Goal: Task Accomplishment & Management: Manage account settings

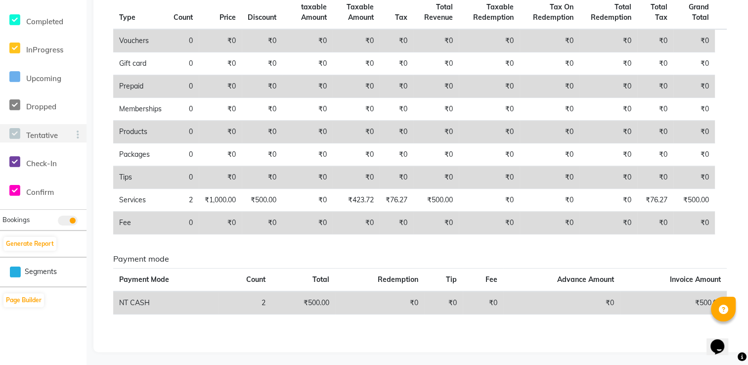
click at [50, 134] on span "Tentative" at bounding box center [42, 135] width 32 height 9
click at [47, 108] on span "Dropped" at bounding box center [41, 106] width 30 height 9
click at [10, 104] on icon at bounding box center [14, 105] width 11 height 12
click at [16, 102] on icon at bounding box center [14, 105] width 11 height 12
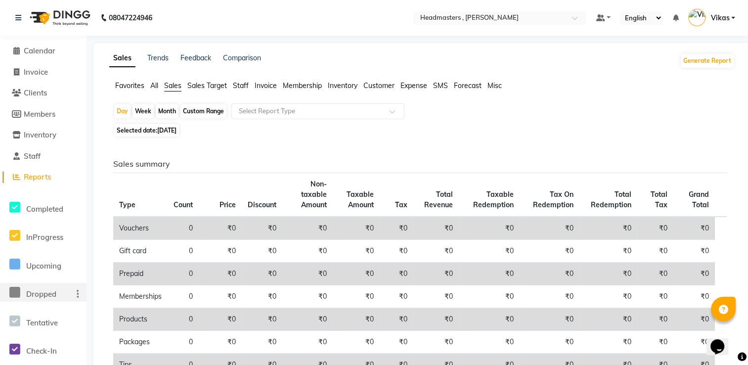
click at [139, 109] on div "Week" at bounding box center [142, 111] width 21 height 14
select select "9"
select select "2025"
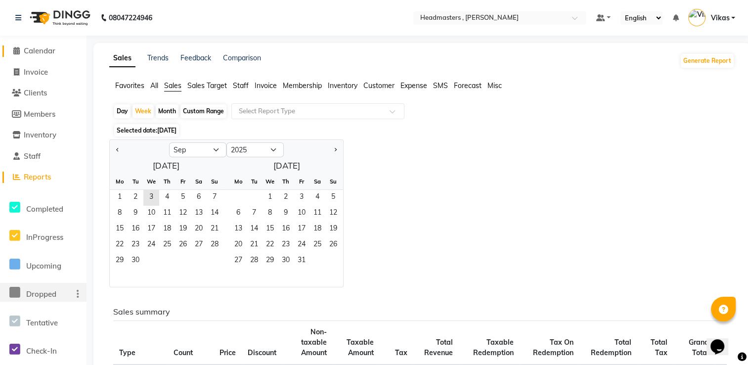
click at [48, 54] on span "Calendar" at bounding box center [40, 50] width 32 height 9
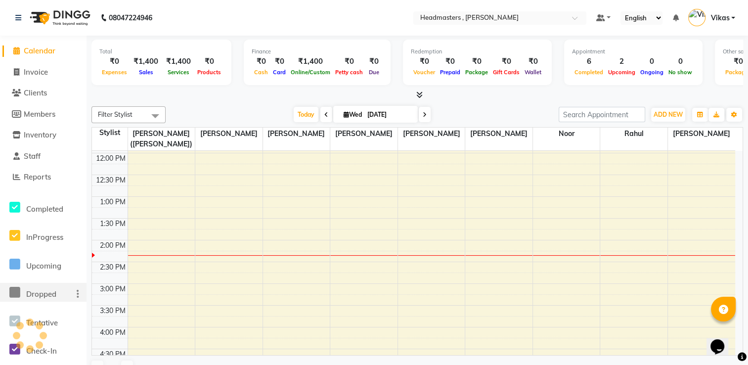
scroll to position [169, 0]
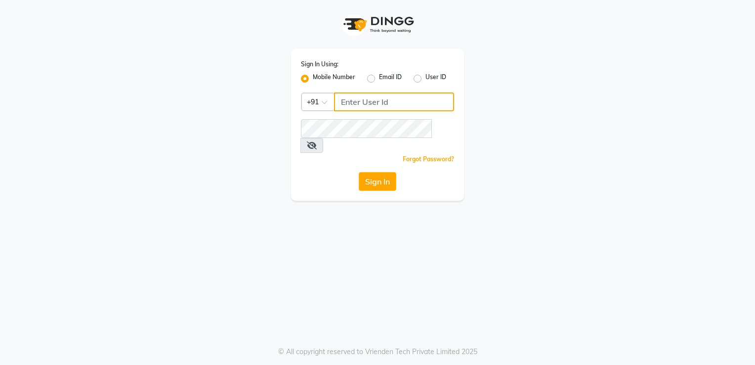
click at [360, 106] on input "Username" at bounding box center [394, 101] width 120 height 19
type input "9882895477"
click at [317, 141] on icon at bounding box center [312, 145] width 10 height 8
click at [316, 141] on icon at bounding box center [311, 145] width 9 height 8
click at [389, 172] on button "Sign In" at bounding box center [378, 181] width 38 height 19
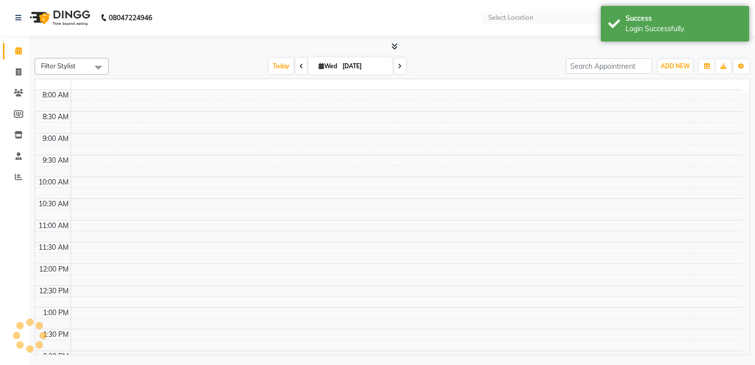
select select "en"
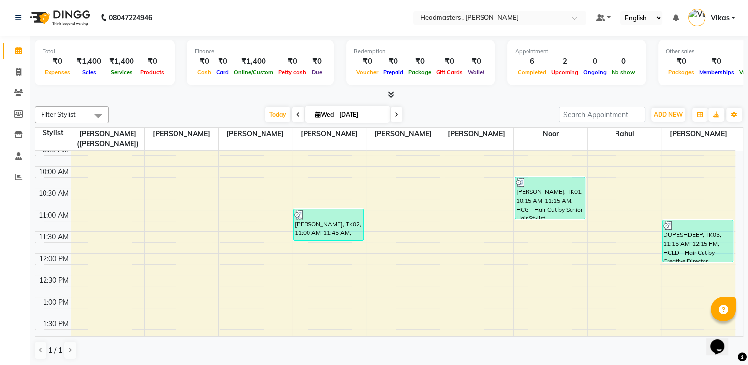
scroll to position [86, 0]
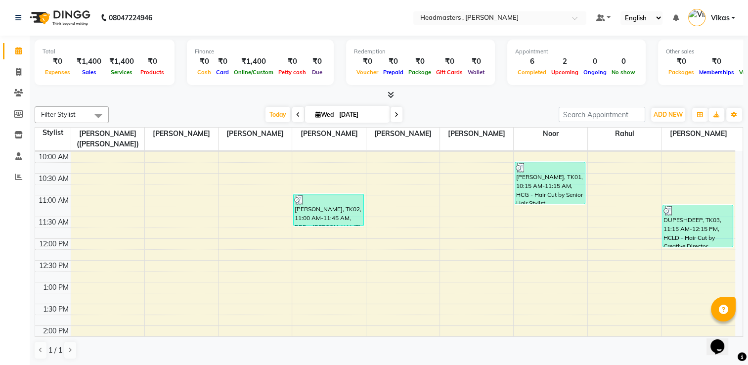
click at [734, 329] on div "Opens Chat This icon Opens the chat window." at bounding box center [722, 329] width 24 height 0
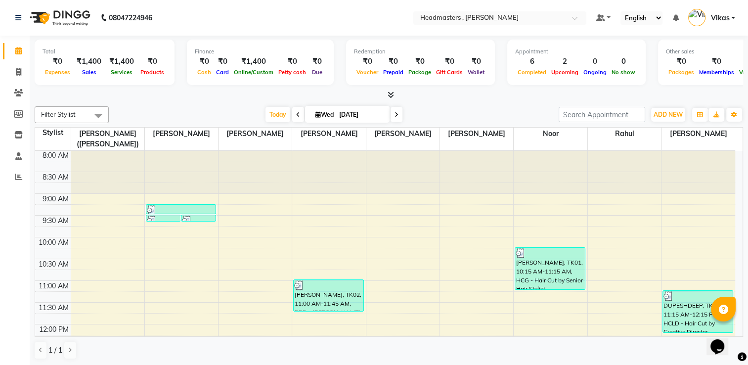
scroll to position [0, 0]
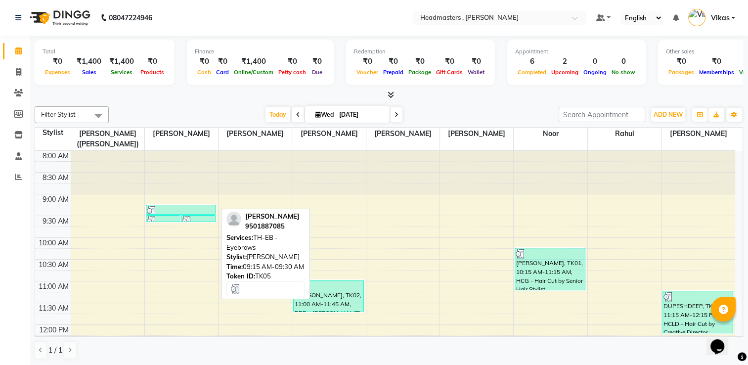
click at [192, 212] on div at bounding box center [181, 211] width 69 height 10
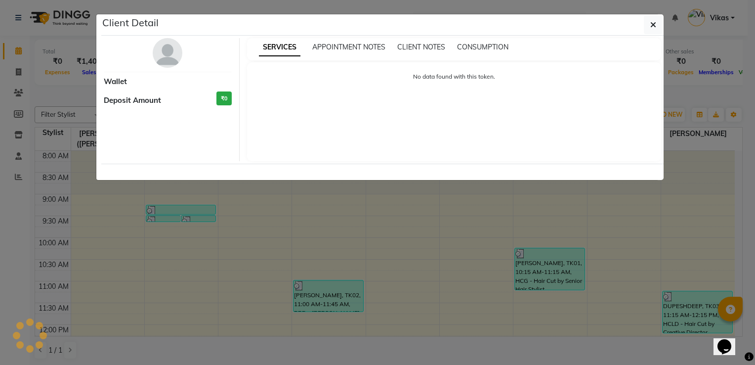
select select "3"
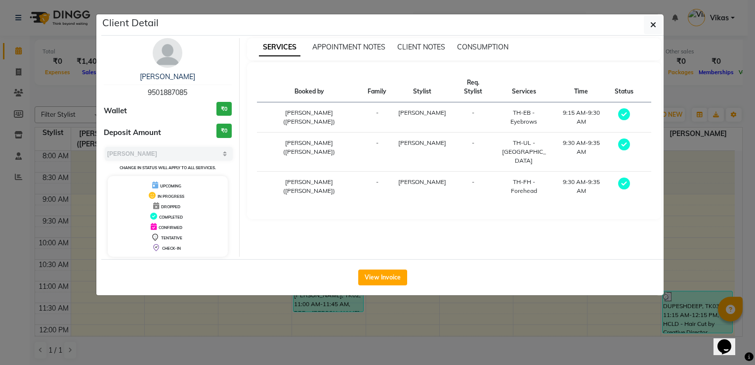
click at [439, 316] on ngb-modal-window "Client Detail MANBIR 9501887085 Wallet ₹0 Deposit Amount ₹0 Select MARK DONE UP…" at bounding box center [377, 182] width 755 height 365
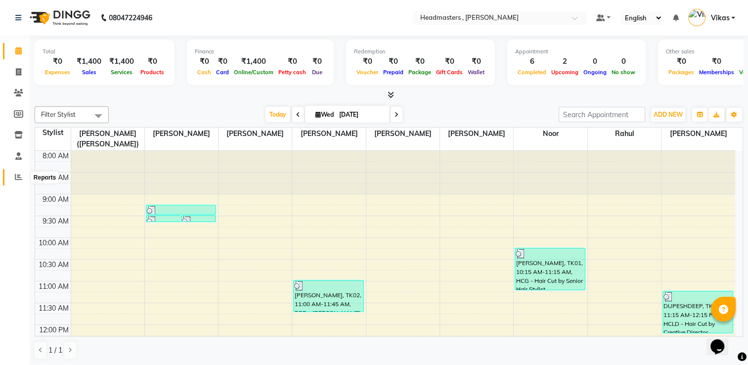
click at [18, 177] on icon at bounding box center [18, 176] width 7 height 7
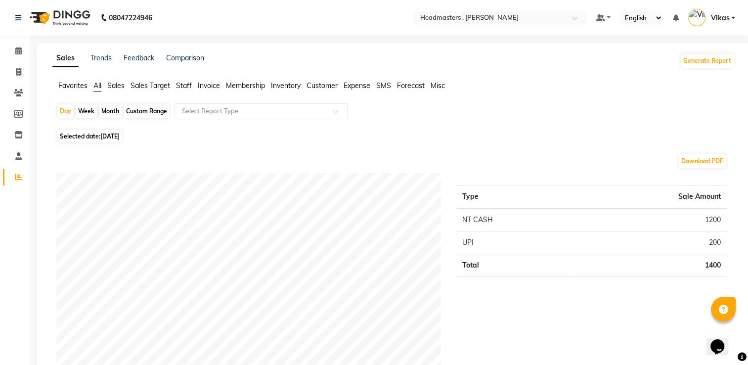
click at [123, 83] on span "Sales" at bounding box center [115, 85] width 17 height 9
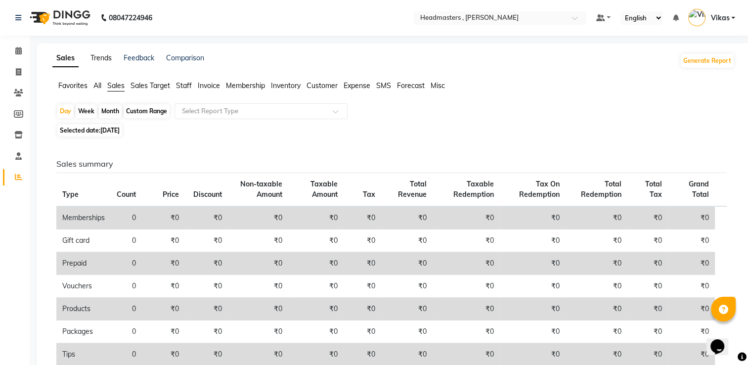
click at [102, 62] on link "Trends" at bounding box center [100, 57] width 21 height 9
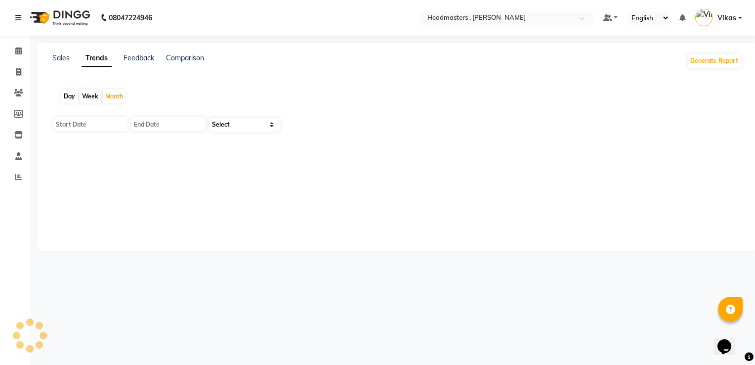
type input "01-09-2025"
type input "30-09-2025"
select select "by_client"
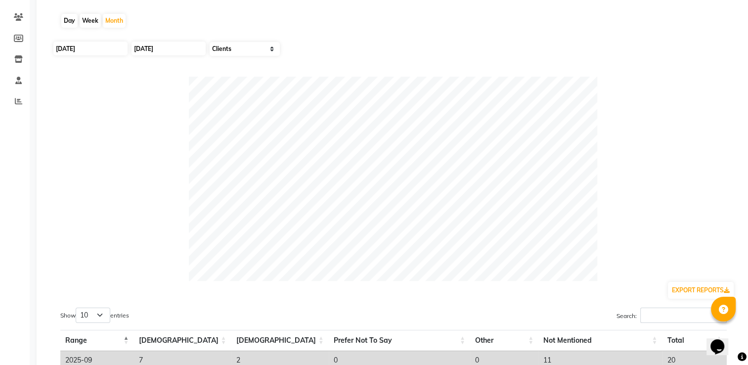
scroll to position [139, 0]
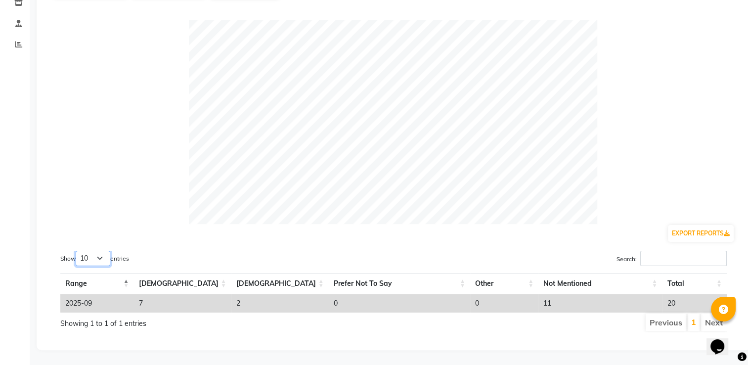
click at [107, 258] on select "10 25 50 100" at bounding box center [93, 258] width 35 height 15
select select "100"
click at [77, 251] on select "10 25 50 100" at bounding box center [93, 258] width 35 height 15
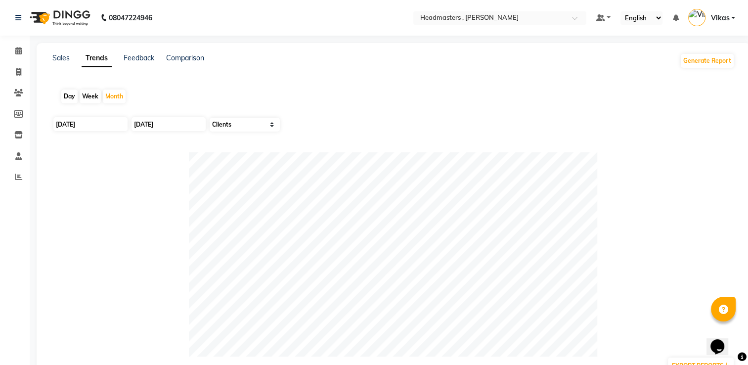
click at [724, 21] on span "Vikas" at bounding box center [719, 18] width 19 height 10
click at [657, 12] on select "English ENGLISH Español العربية मराठी हिंदी ગુજરાતી தமிழ் 中文" at bounding box center [641, 17] width 42 height 13
click at [140, 61] on link "Feedback" at bounding box center [139, 57] width 31 height 9
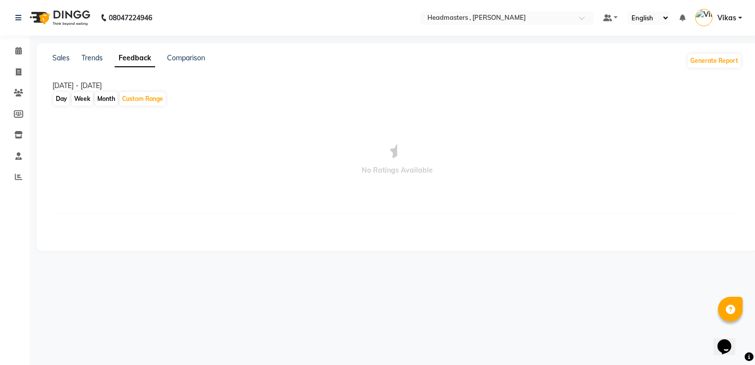
click at [70, 54] on div "Sales Trends Feedback Comparison" at bounding box center [128, 61] width 153 height 16
click at [57, 56] on link "Sales" at bounding box center [60, 57] width 17 height 9
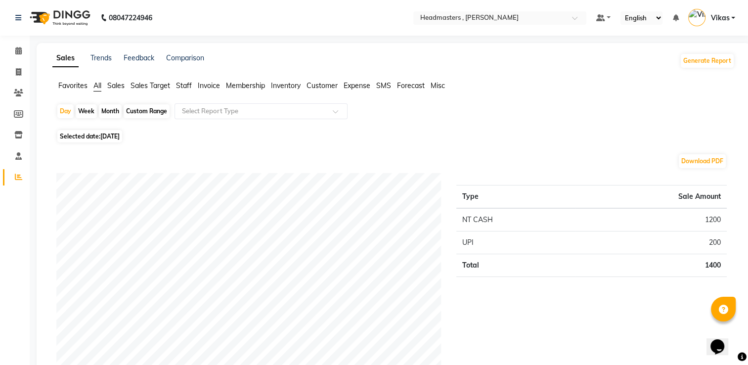
click at [122, 86] on span "Sales" at bounding box center [115, 85] width 17 height 9
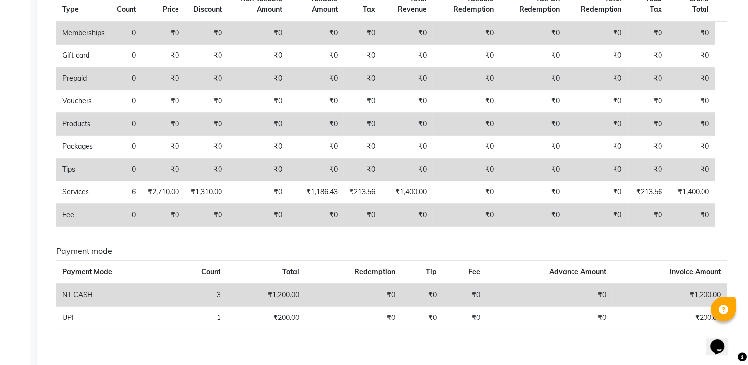
scroll to position [193, 0]
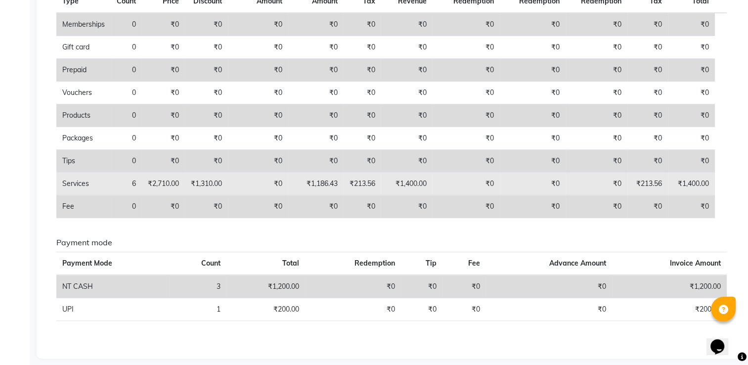
click at [221, 187] on td "₹1,310.00" at bounding box center [206, 184] width 43 height 23
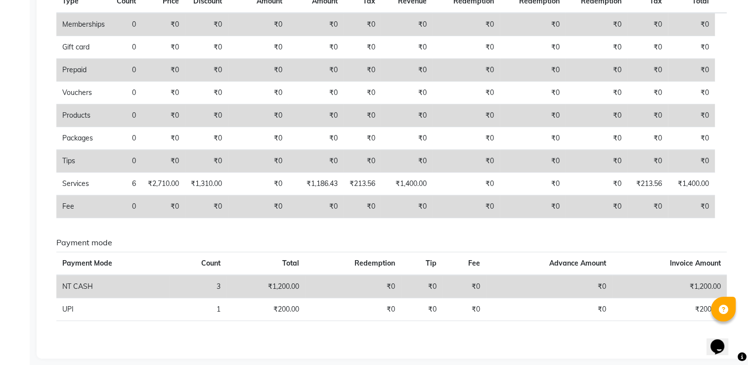
click at [706, 288] on td "₹1,200.00" at bounding box center [669, 286] width 115 height 23
click at [669, 285] on td "₹1,200.00" at bounding box center [669, 286] width 115 height 23
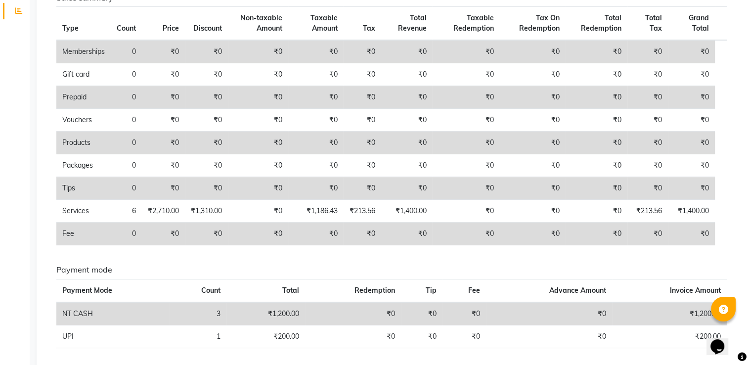
scroll to position [165, 0]
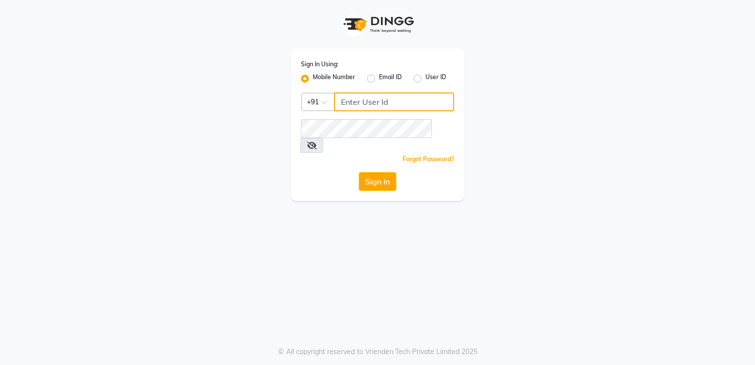
click at [380, 110] on input "Username" at bounding box center [394, 101] width 120 height 19
type input "9882895477"
click at [378, 172] on button "Sign In" at bounding box center [378, 181] width 38 height 19
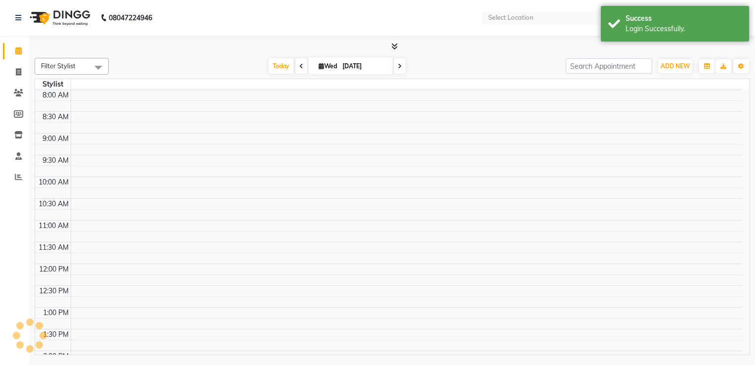
select select "en"
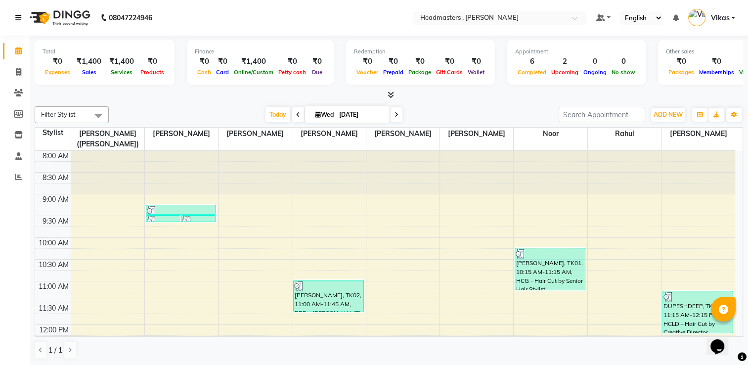
click at [17, 21] on icon at bounding box center [18, 17] width 6 height 7
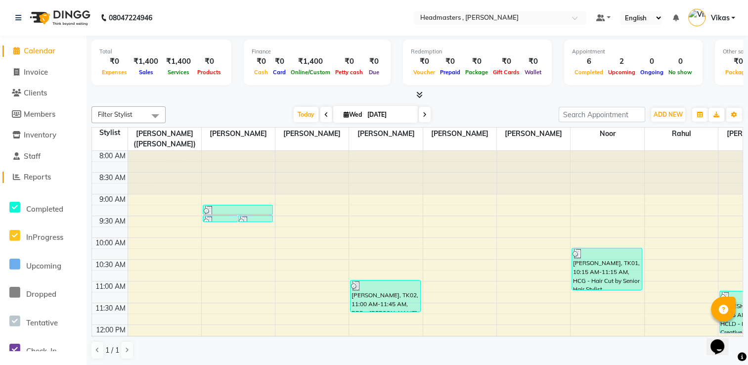
click at [34, 175] on span "Reports" at bounding box center [37, 176] width 27 height 9
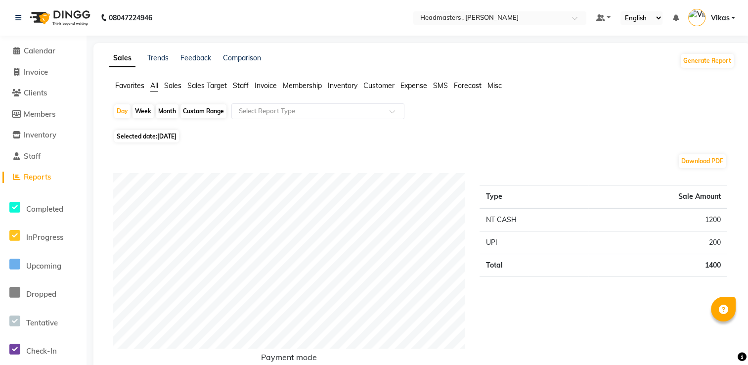
click at [52, 141] on li "Inventory" at bounding box center [43, 135] width 87 height 21
click at [47, 133] on span "Inventory" at bounding box center [40, 134] width 33 height 9
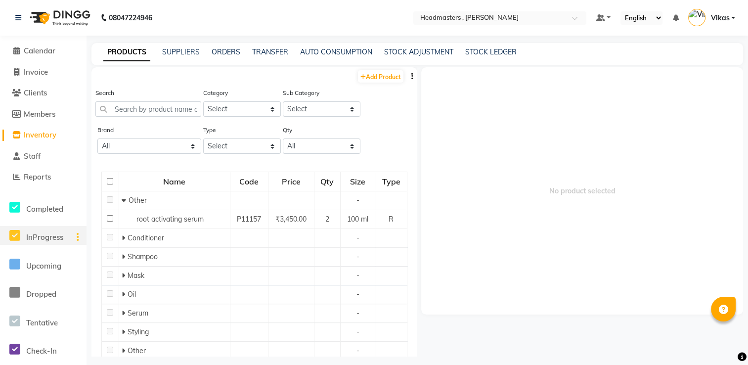
click at [26, 236] on div "InProgress" at bounding box center [22, 235] width 44 height 19
click at [19, 236] on icon at bounding box center [14, 235] width 11 height 12
click at [42, 170] on li "Reports" at bounding box center [43, 177] width 87 height 21
click at [41, 175] on span "Reports" at bounding box center [37, 176] width 27 height 9
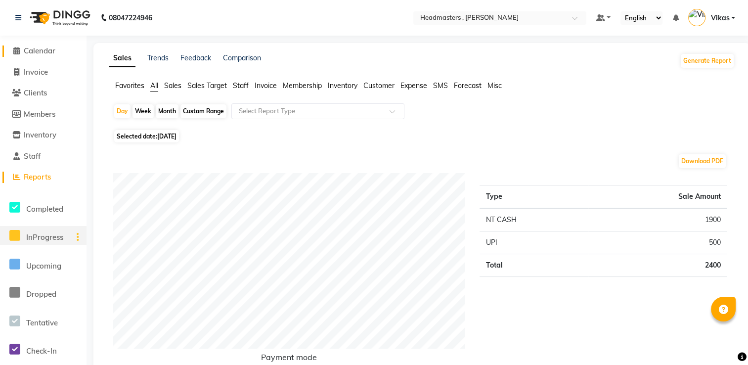
click at [55, 54] on span "Calendar" at bounding box center [40, 50] width 32 height 9
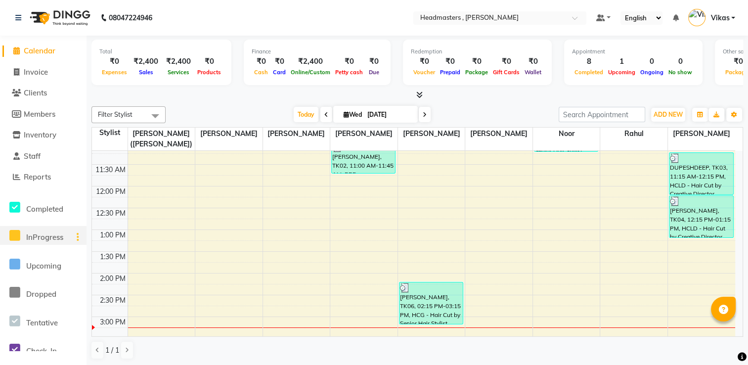
scroll to position [158, 0]
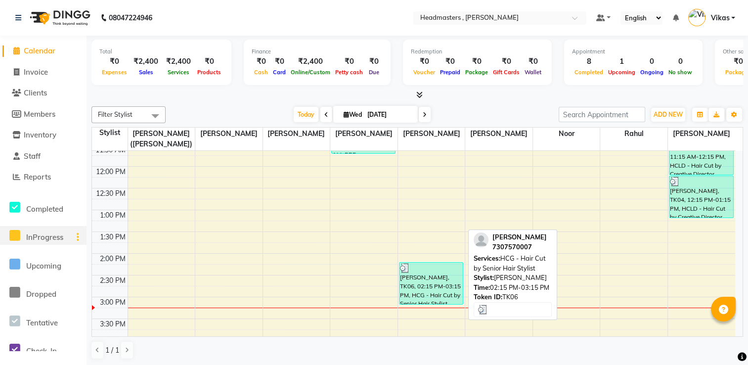
click at [443, 289] on div "[PERSON_NAME], TK06, 02:15 PM-03:15 PM, HCG - Hair Cut by Senior Hair Stylist" at bounding box center [430, 284] width 63 height 42
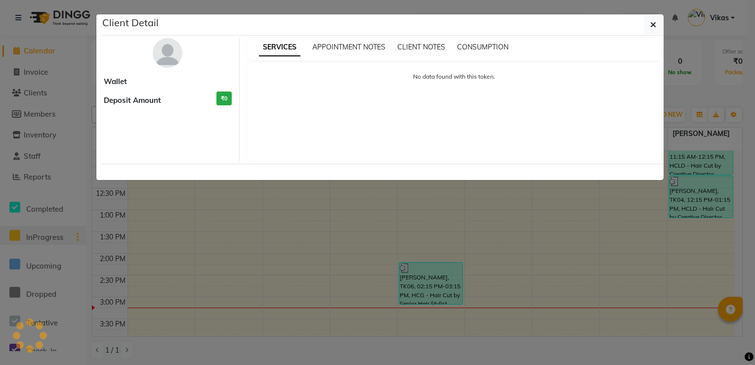
select select "3"
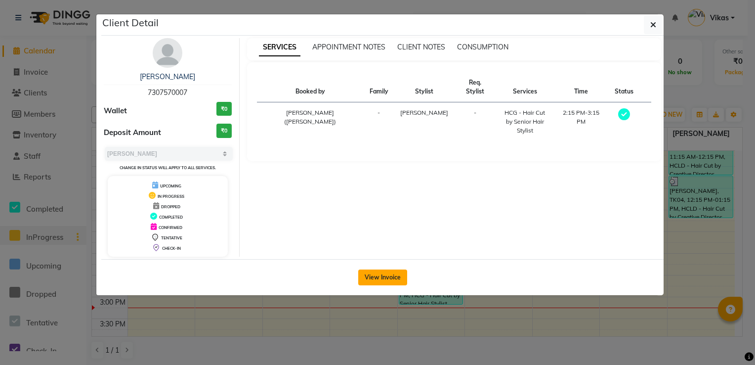
click at [372, 276] on button "View Invoice" at bounding box center [382, 277] width 49 height 16
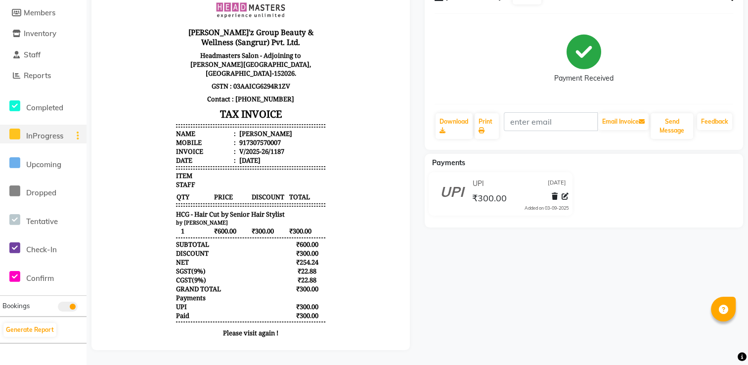
drag, startPoint x: 386, startPoint y: 233, endPoint x: 501, endPoint y: 111, distance: 168.2
drag, startPoint x: 389, startPoint y: 88, endPoint x: 494, endPoint y: 42, distance: 114.9
drag, startPoint x: 390, startPoint y: 46, endPoint x: 493, endPoint y: 5, distance: 111.2
drag, startPoint x: 388, startPoint y: 138, endPoint x: 498, endPoint y: 68, distance: 131.0
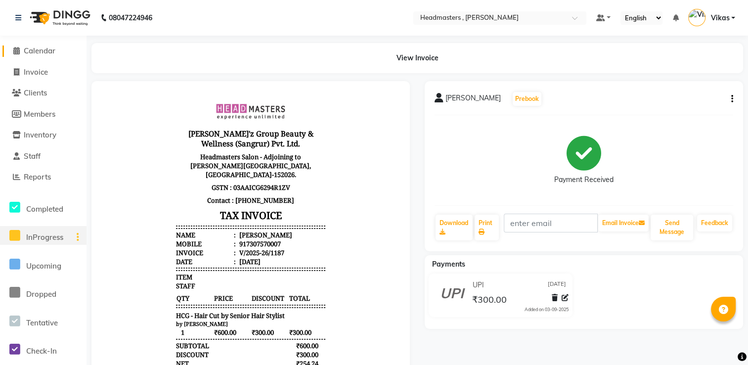
click at [57, 50] on link "Calendar" at bounding box center [43, 50] width 82 height 11
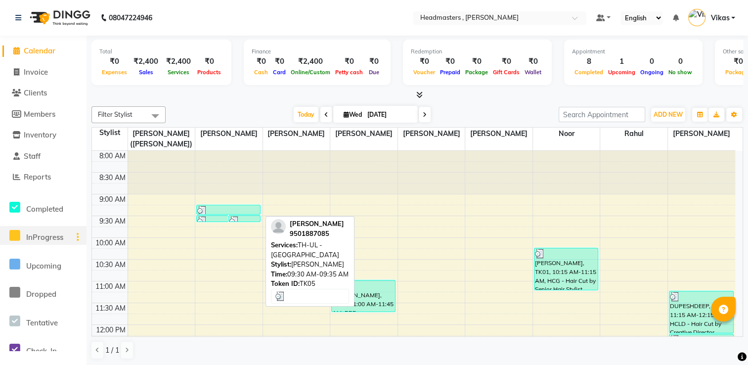
click at [235, 217] on img at bounding box center [234, 221] width 10 height 10
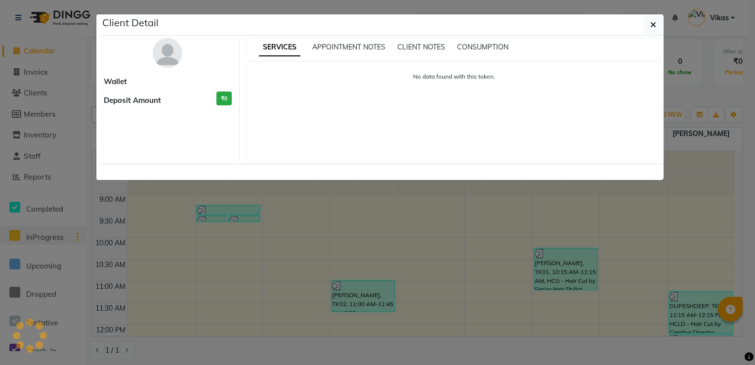
select select "3"
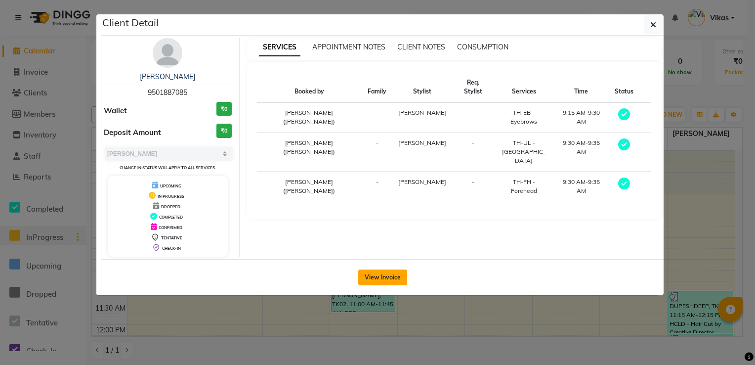
click at [384, 277] on button "View Invoice" at bounding box center [382, 277] width 49 height 16
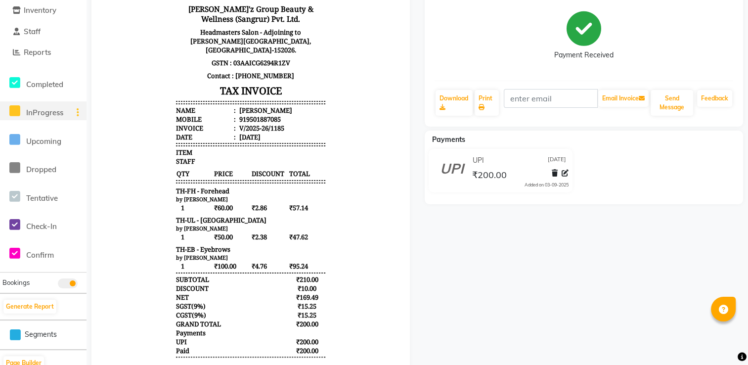
scroll to position [49, 0]
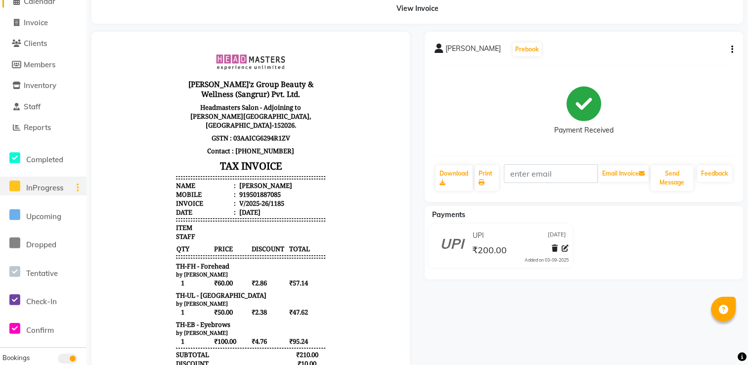
click at [55, 4] on span "Calendar" at bounding box center [40, 1] width 32 height 9
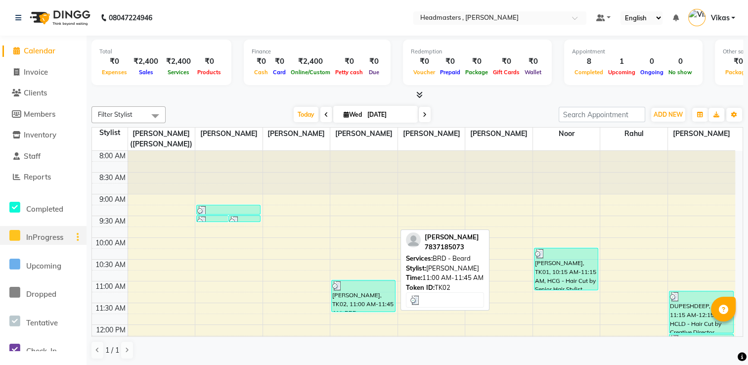
click at [333, 284] on img at bounding box center [337, 286] width 10 height 10
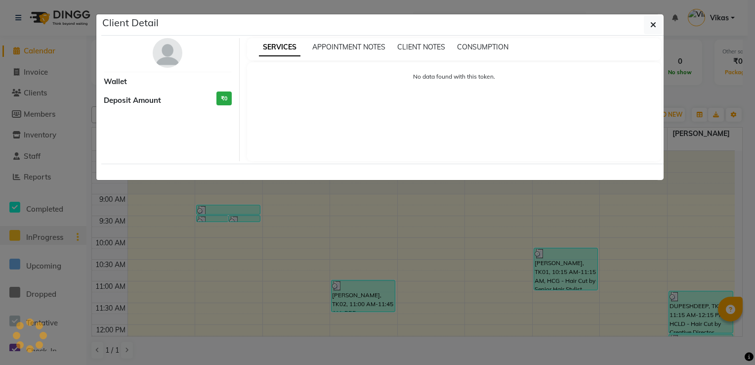
select select "3"
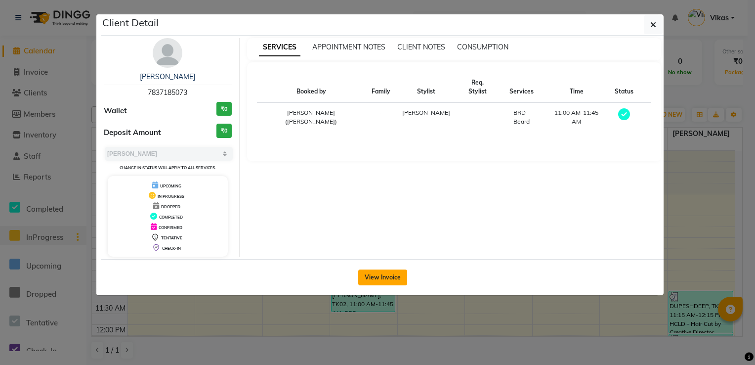
click at [394, 270] on button "View Invoice" at bounding box center [382, 277] width 49 height 16
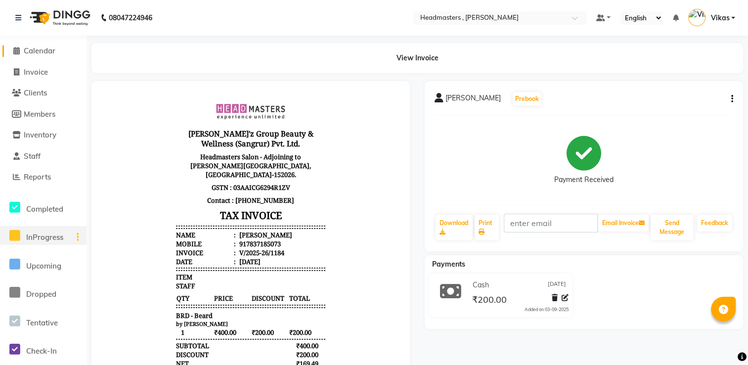
click at [47, 46] on span "Calendar" at bounding box center [40, 50] width 32 height 9
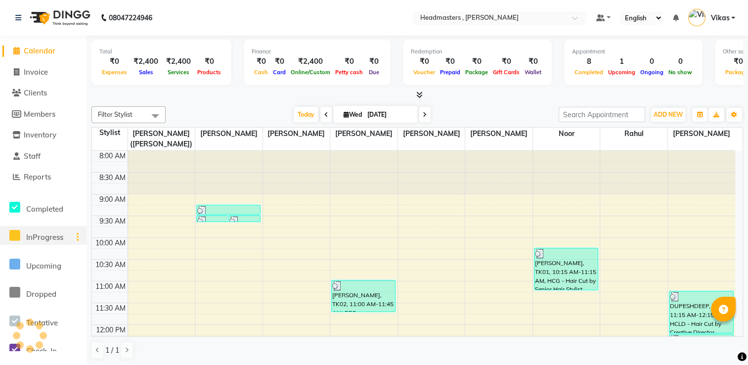
scroll to position [302, 0]
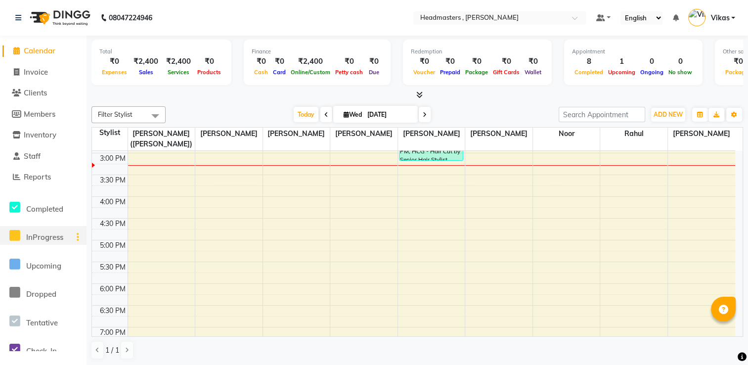
click at [743, 157] on div "Total ₹0 Expenses ₹2,400 Sales ₹2,400 Services ₹0 Products Finance ₹0 Cash ₹0 C…" at bounding box center [417, 201] width 661 height 330
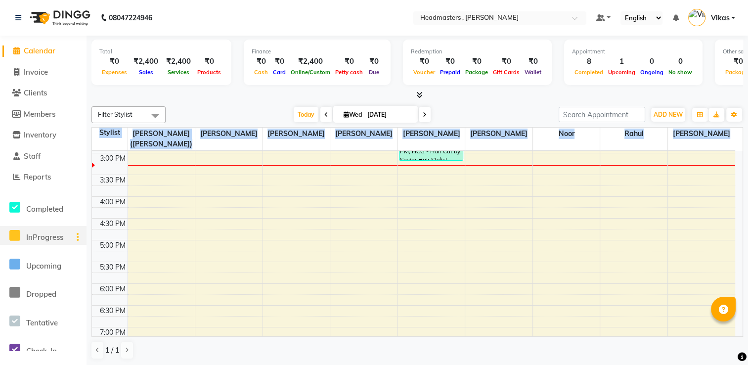
click at [739, 155] on div "Total ₹0 Expenses ₹2,400 Sales ₹2,400 Services ₹0 Products Finance ₹0 Cash ₹0 C…" at bounding box center [417, 201] width 661 height 330
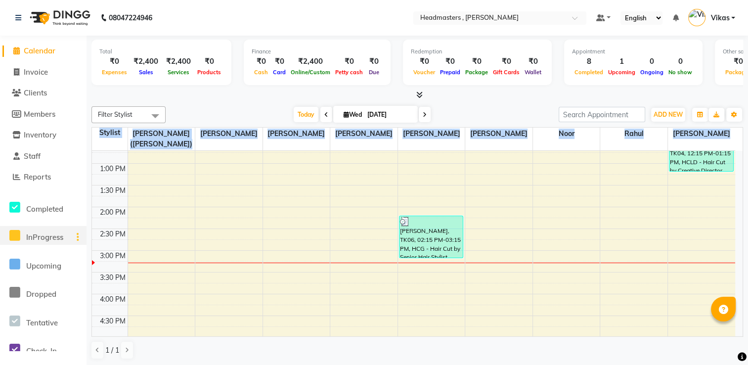
scroll to position [183, 0]
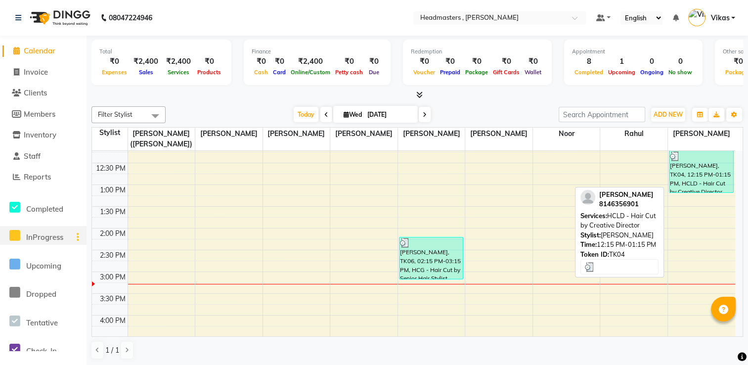
click at [710, 171] on div "[PERSON_NAME], TK04, 12:15 PM-01:15 PM, HCLD - Hair Cut by Creative Director" at bounding box center [701, 172] width 64 height 42
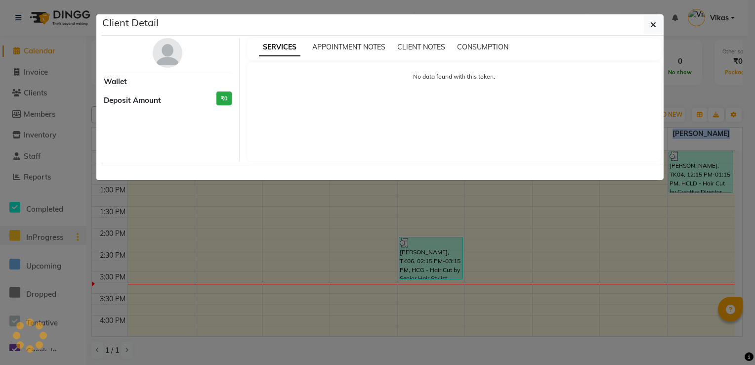
select select "3"
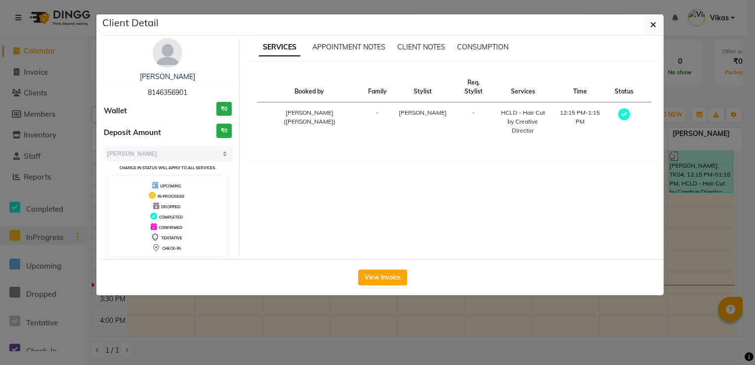
click at [384, 266] on div "View Invoice" at bounding box center [382, 277] width 563 height 36
click at [383, 275] on button "View Invoice" at bounding box center [382, 277] width 49 height 16
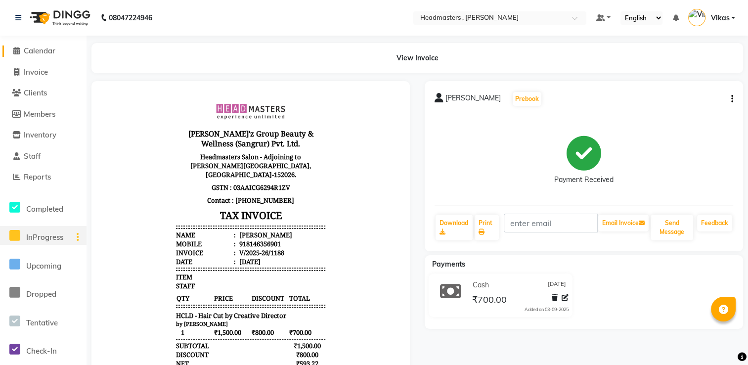
click at [53, 54] on span "Calendar" at bounding box center [40, 50] width 32 height 9
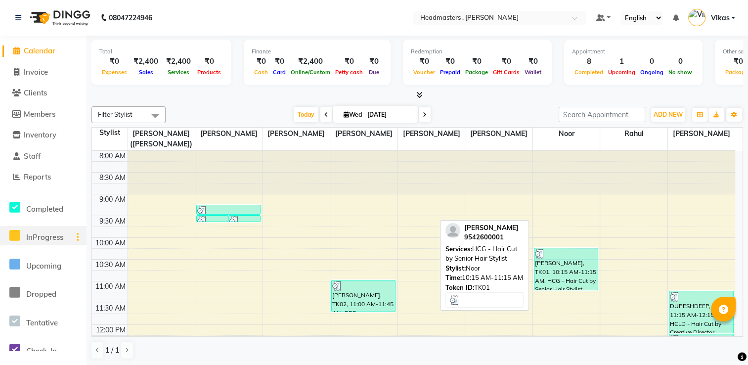
click at [540, 258] on div "[PERSON_NAME], TK01, 10:15 AM-11:15 AM, HCG - Hair Cut by Senior Hair Stylist" at bounding box center [565, 269] width 63 height 42
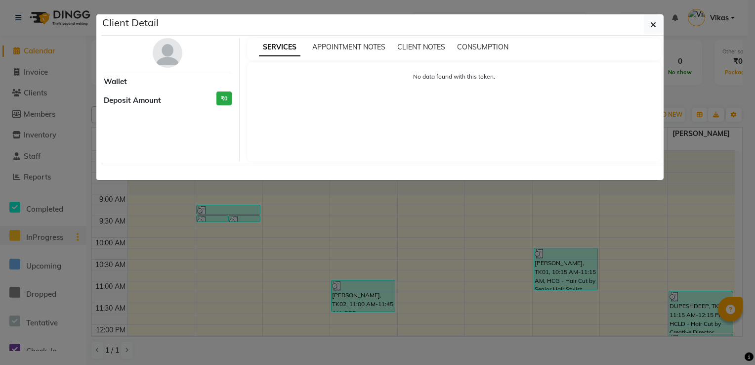
select select "3"
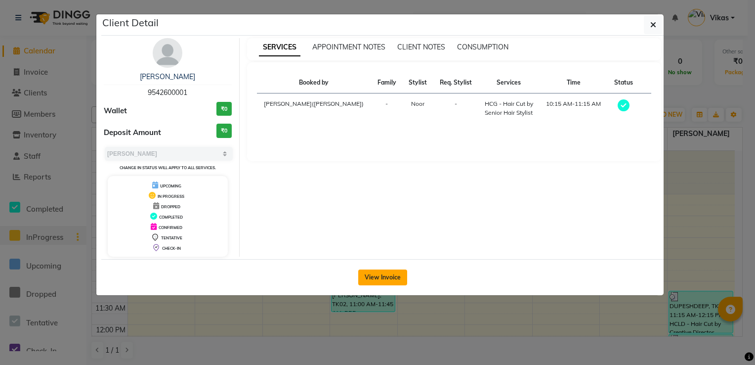
click at [382, 278] on button "View Invoice" at bounding box center [382, 277] width 49 height 16
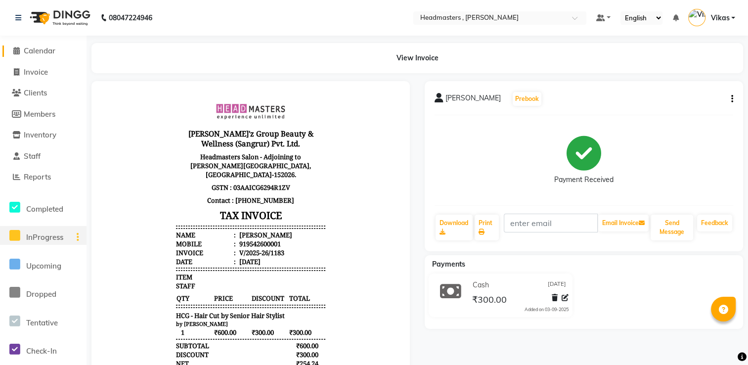
click at [61, 51] on link "Calendar" at bounding box center [43, 50] width 82 height 11
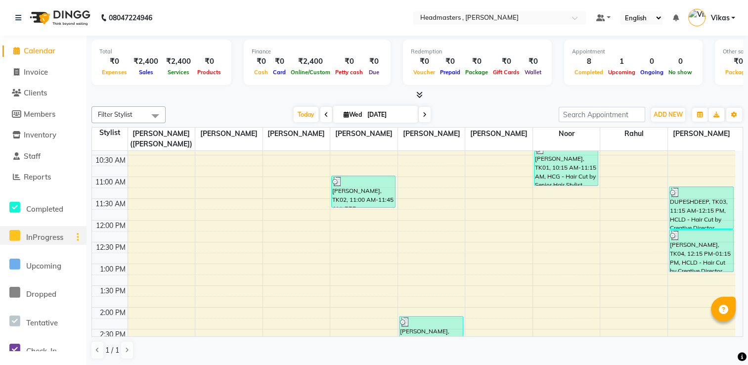
scroll to position [78, 0]
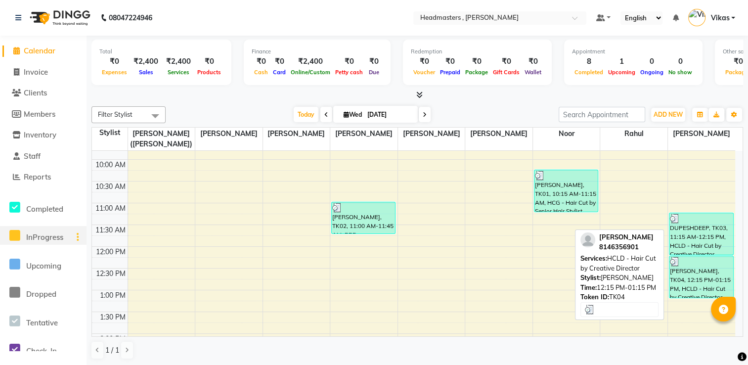
click at [697, 275] on div "[PERSON_NAME], TK04, 12:15 PM-01:15 PM, HCLD - Hair Cut by Creative Director" at bounding box center [701, 277] width 64 height 42
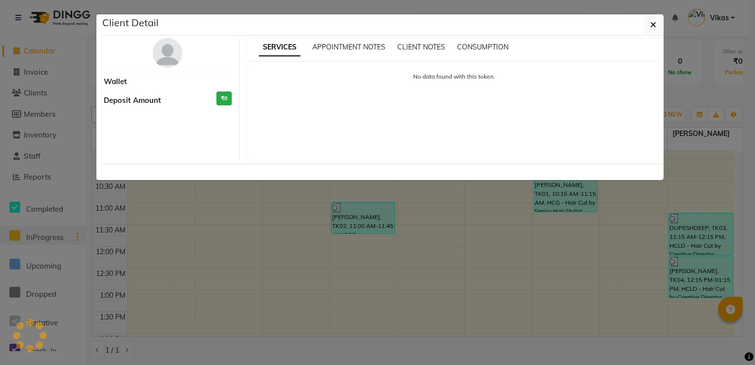
select select "3"
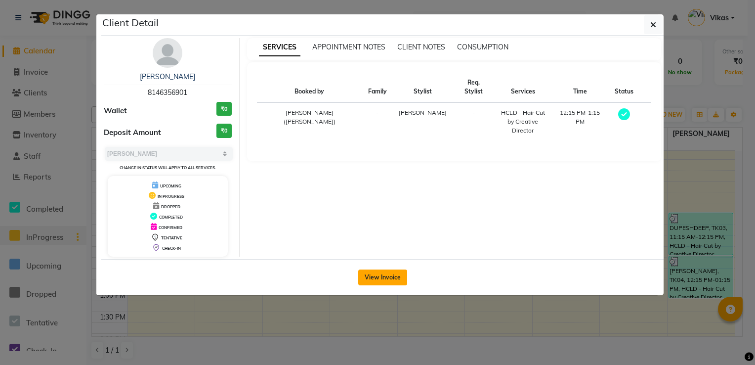
click at [390, 275] on button "View Invoice" at bounding box center [382, 277] width 49 height 16
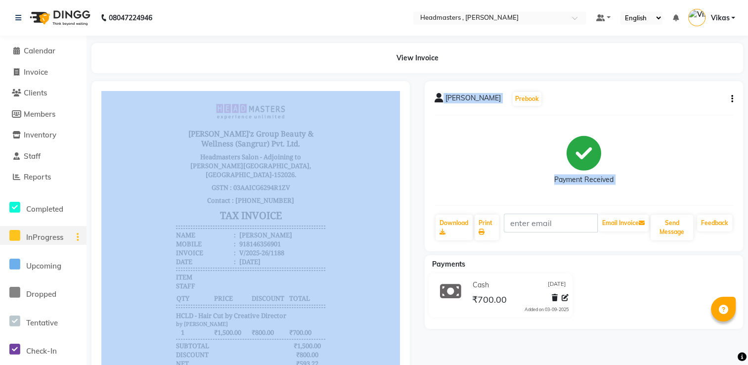
drag, startPoint x: 521, startPoint y: 329, endPoint x: 290, endPoint y: 217, distance: 256.5
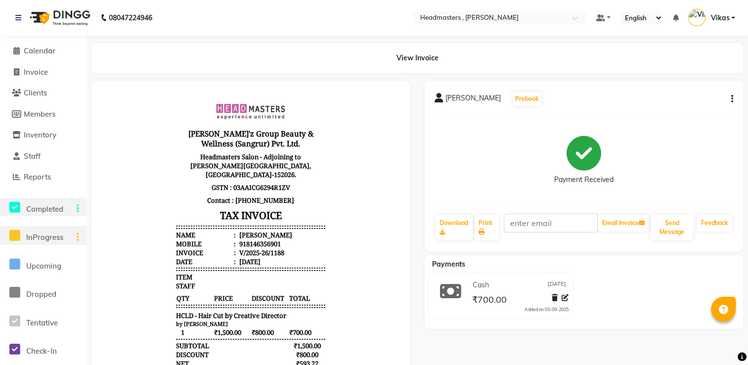
click at [43, 213] on span "Completed" at bounding box center [44, 208] width 37 height 9
click at [48, 178] on span "Reports" at bounding box center [37, 176] width 27 height 9
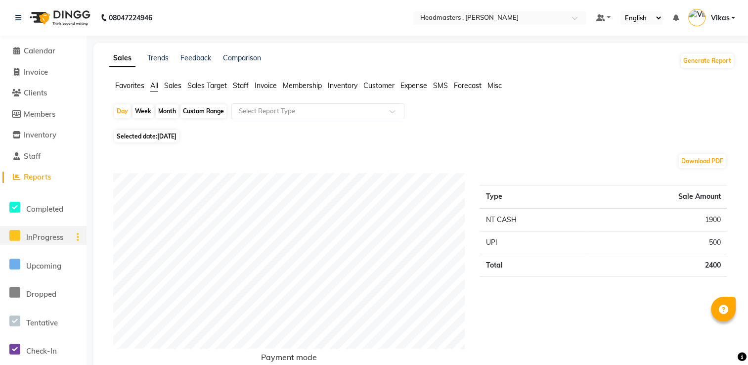
click at [169, 114] on div "Month" at bounding box center [167, 111] width 23 height 14
select select "9"
select select "2025"
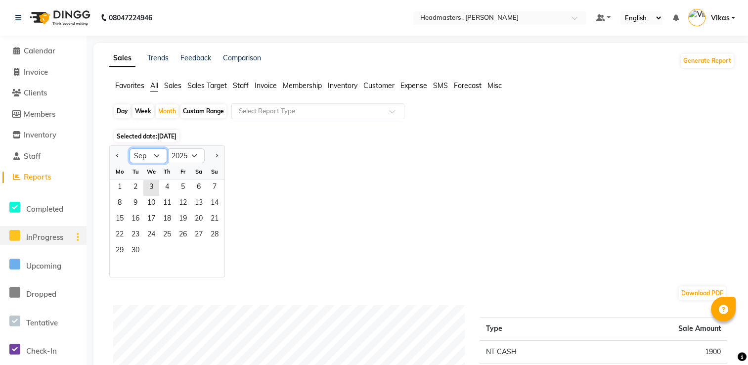
click at [149, 156] on select "Jan Feb Mar Apr May Jun [DATE] Aug Sep Oct Nov Dec" at bounding box center [149, 155] width 38 height 15
select select "8"
click at [130, 148] on select "Jan Feb Mar Apr May Jun [DATE] Aug Sep Oct Nov Dec" at bounding box center [149, 155] width 38 height 15
click at [195, 154] on select "2015 2016 2017 2018 2019 2020 2021 2022 2023 2024 2025 2026 2027 2028 2029 2030…" at bounding box center [186, 155] width 38 height 15
click at [167, 148] on select "2015 2016 2017 2018 2019 2020 2021 2022 2023 2024 2025 2026 2027 2028 2029 2030…" at bounding box center [186, 155] width 38 height 15
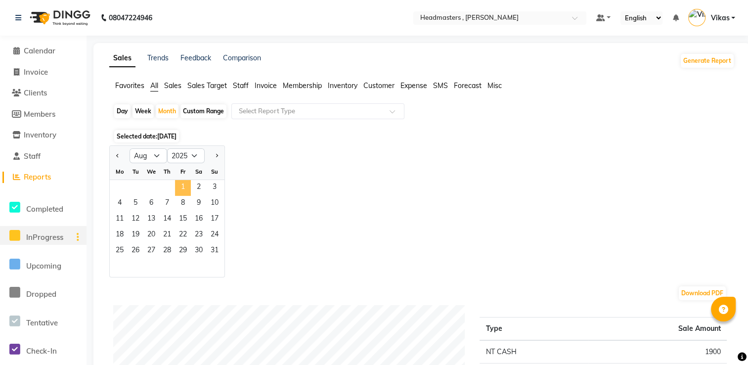
click at [187, 189] on span "1" at bounding box center [183, 188] width 16 height 16
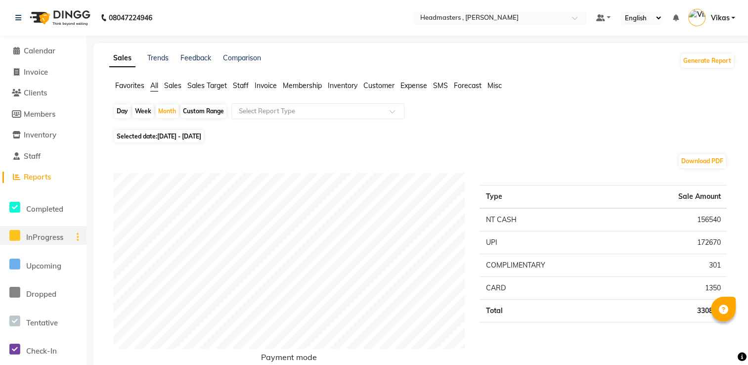
click at [176, 90] on span "Sales" at bounding box center [172, 85] width 17 height 9
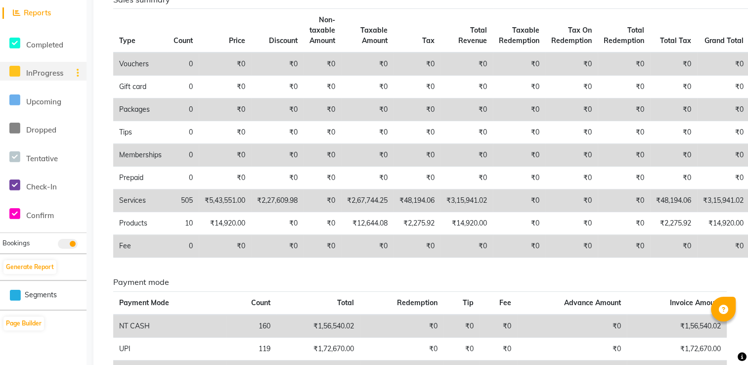
scroll to position [255, 0]
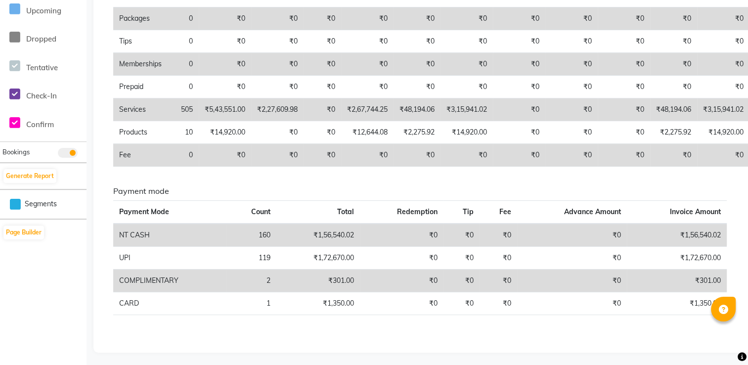
click at [662, 237] on td "₹1,56,540.02" at bounding box center [677, 234] width 100 height 23
click at [197, 232] on td "NT CASH" at bounding box center [169, 234] width 113 height 23
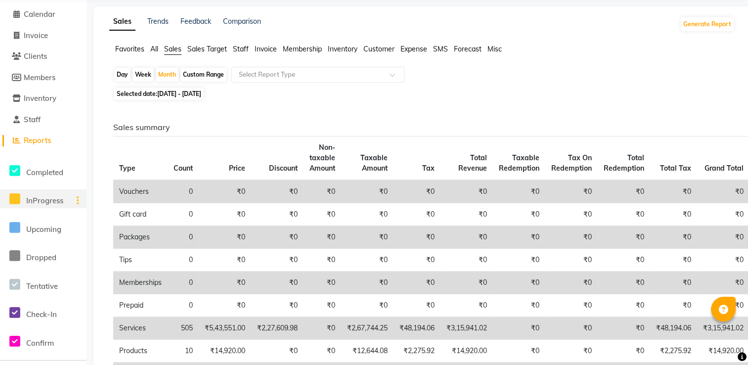
scroll to position [20, 0]
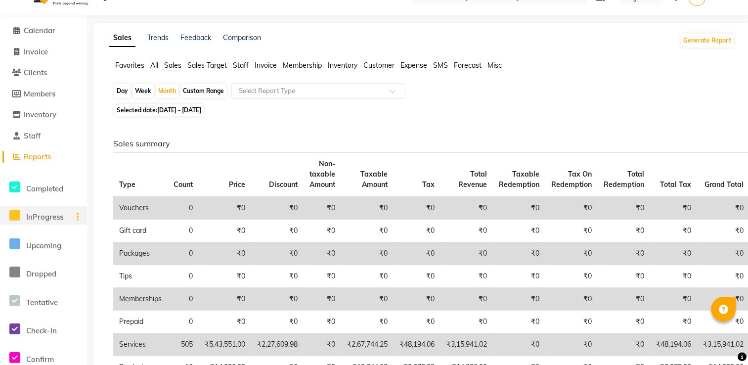
drag, startPoint x: 747, startPoint y: 115, endPoint x: 755, endPoint y: 64, distance: 51.5
click at [748, 64] on html "08047224946 Select Location × Headmasters , Sri Muktsar Sahib Default Panel My …" at bounding box center [374, 162] width 748 height 365
click at [688, 88] on div "Day Week Month Custom Range Select Report Type" at bounding box center [421, 92] width 617 height 18
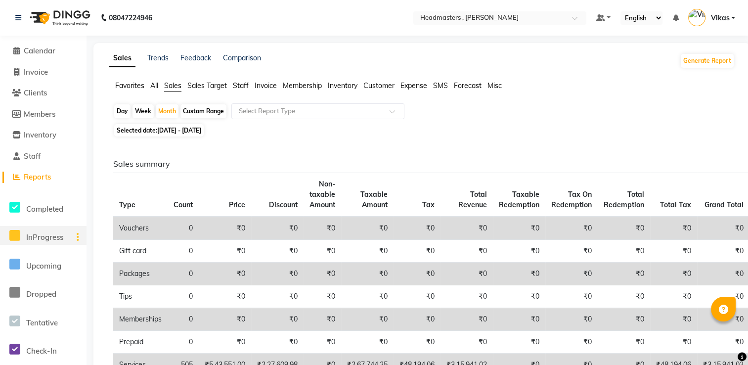
click at [175, 88] on span "Sales" at bounding box center [172, 85] width 17 height 9
click at [157, 88] on span "All" at bounding box center [154, 85] width 8 height 9
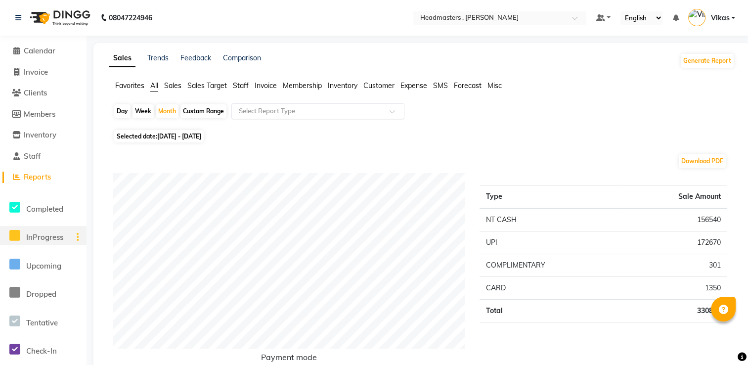
click at [305, 116] on input "text" at bounding box center [308, 111] width 142 height 10
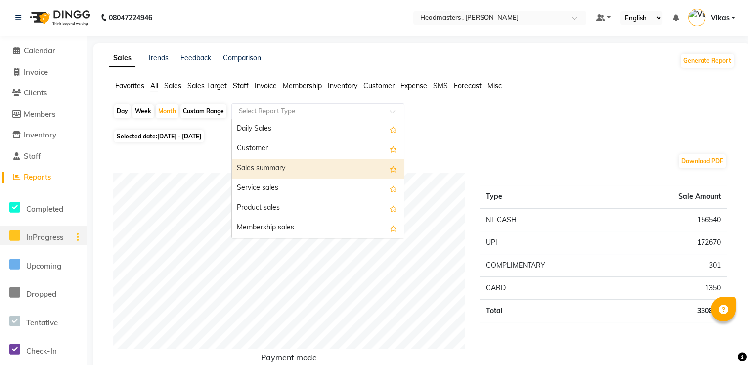
click at [294, 169] on div "Sales summary" at bounding box center [318, 169] width 172 height 20
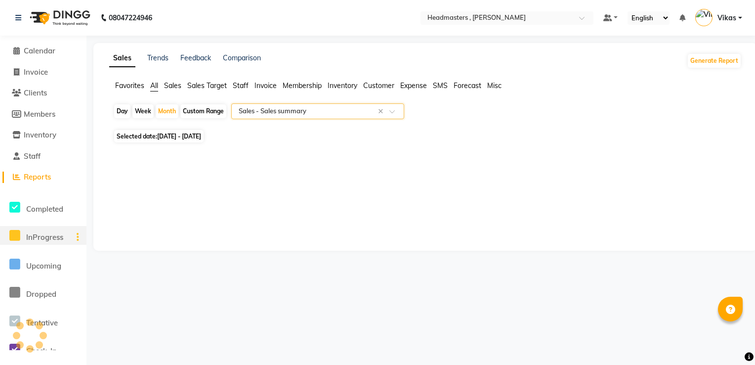
select select "full_report"
select select "csv"
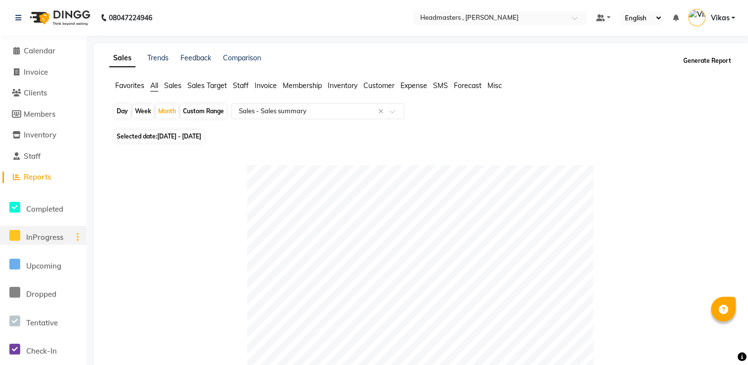
click at [720, 65] on button "Generate Report" at bounding box center [707, 61] width 53 height 14
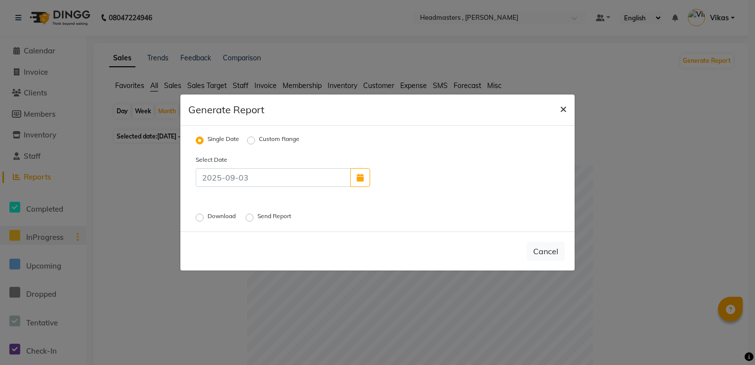
click at [564, 110] on span "×" at bounding box center [563, 108] width 7 height 15
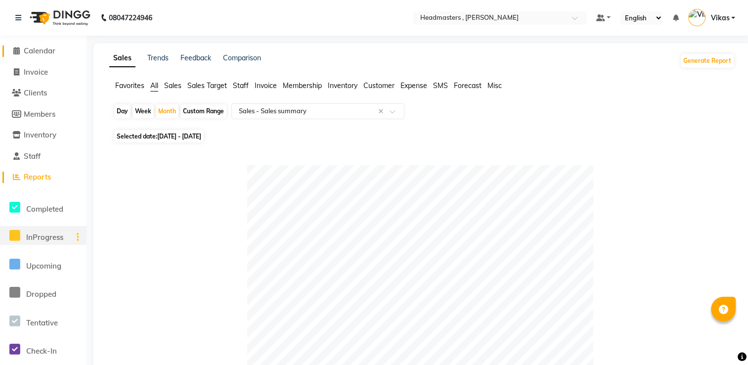
click at [36, 53] on span "Calendar" at bounding box center [40, 50] width 32 height 9
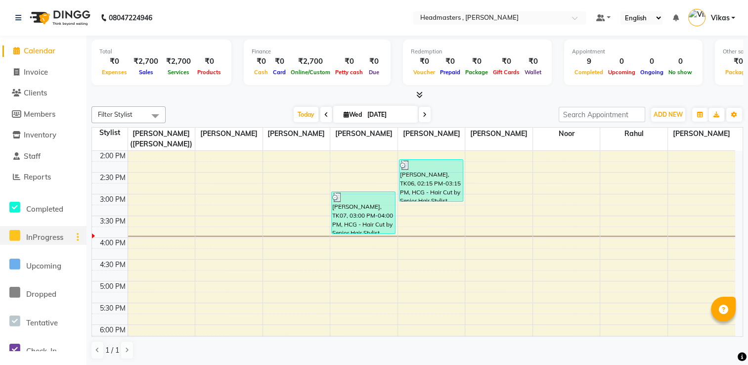
scroll to position [270, 0]
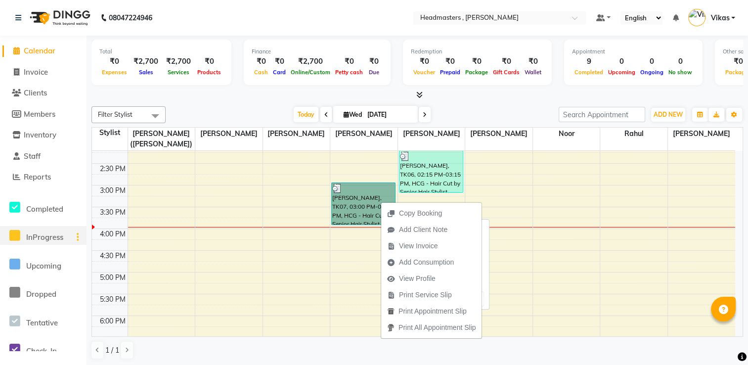
click at [360, 200] on link "[PERSON_NAME], TK07, 03:00 PM-04:00 PM, HCG - Hair Cut by Senior Hair Stylist" at bounding box center [363, 203] width 64 height 43
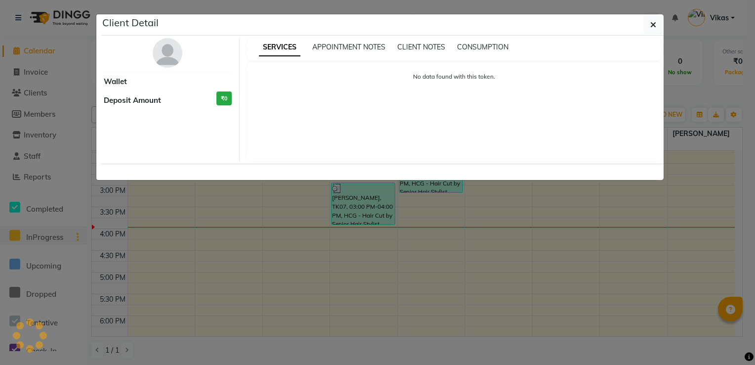
select select "3"
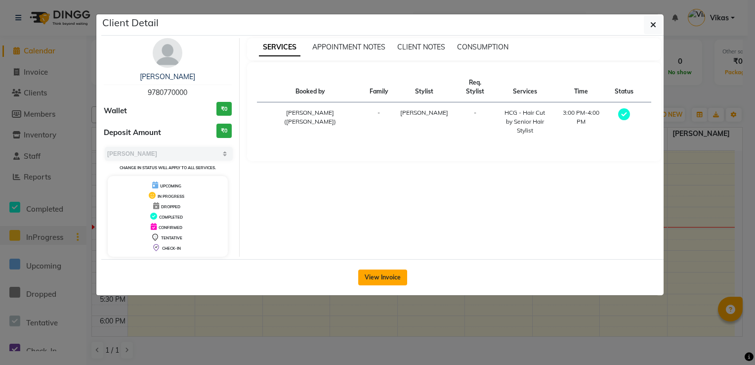
click at [380, 270] on button "View Invoice" at bounding box center [382, 277] width 49 height 16
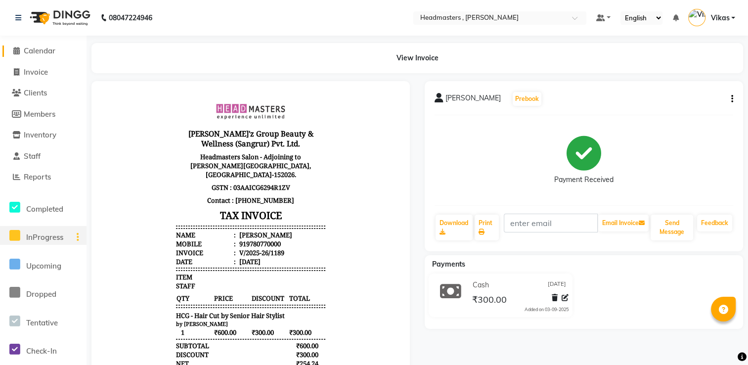
click at [49, 51] on span "Calendar" at bounding box center [40, 50] width 32 height 9
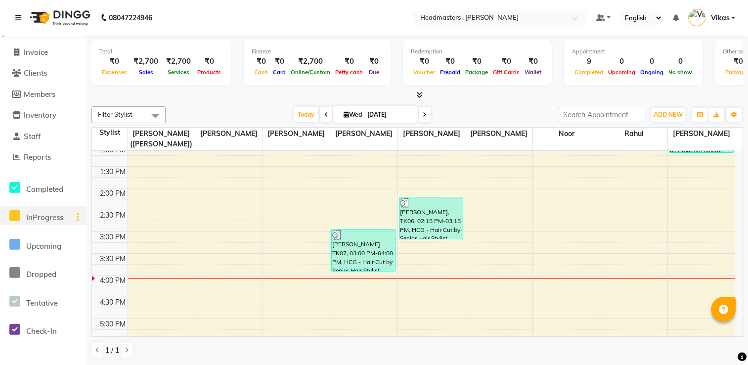
scroll to position [257, 0]
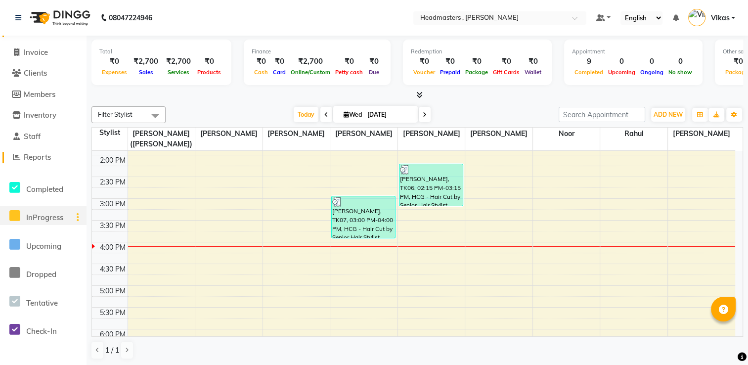
click at [45, 159] on span "Reports" at bounding box center [37, 156] width 27 height 9
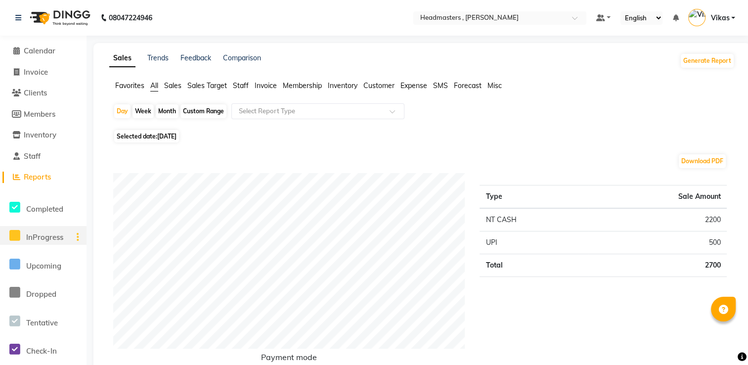
click at [40, 175] on span "Reports" at bounding box center [37, 176] width 27 height 9
click at [54, 52] on span "Calendar" at bounding box center [40, 50] width 32 height 9
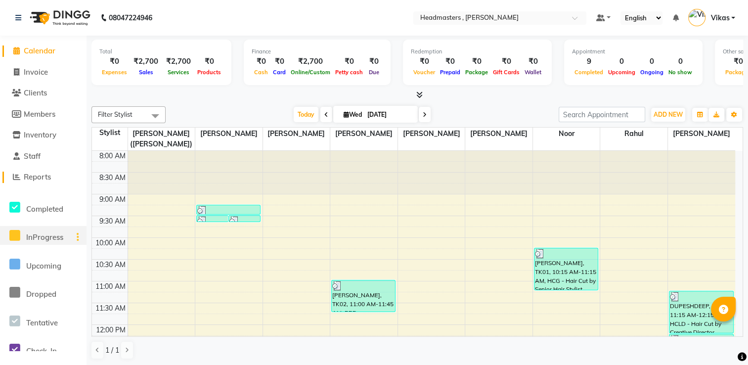
click at [42, 175] on span "Reports" at bounding box center [37, 176] width 27 height 9
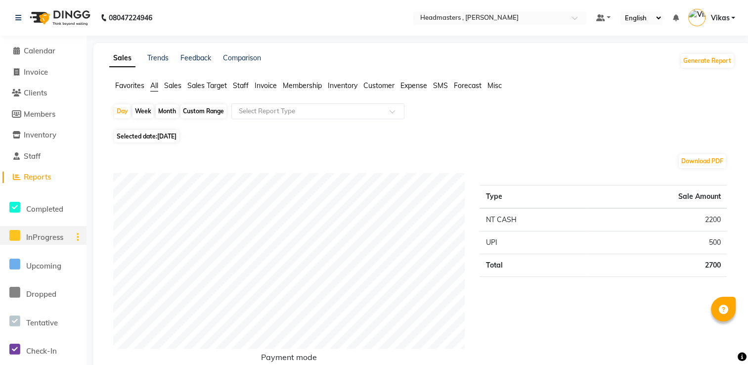
click at [194, 86] on span "Sales Target" at bounding box center [207, 85] width 40 height 9
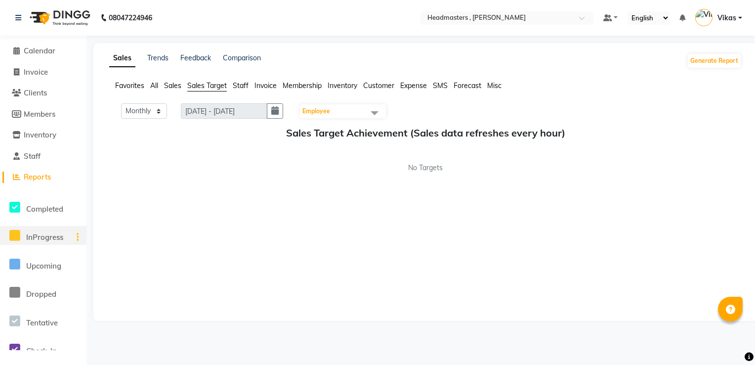
click at [44, 178] on span "Reports" at bounding box center [37, 176] width 27 height 9
click at [181, 81] on span "Sales" at bounding box center [172, 85] width 17 height 9
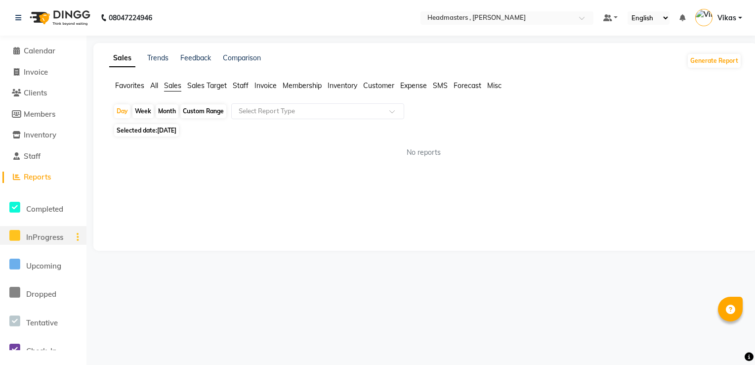
click at [154, 86] on span "All" at bounding box center [154, 85] width 8 height 9
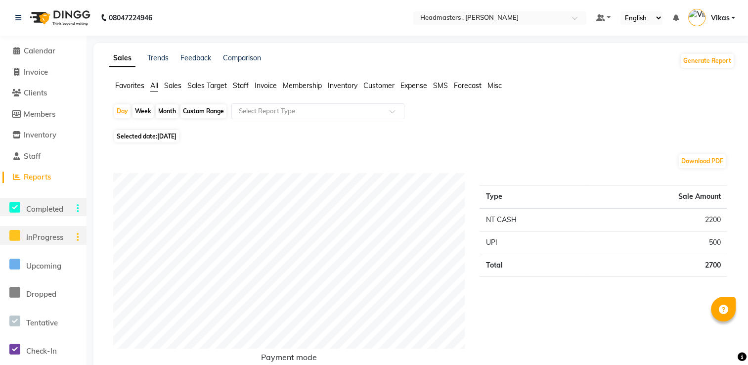
click at [19, 207] on icon at bounding box center [14, 207] width 11 height 12
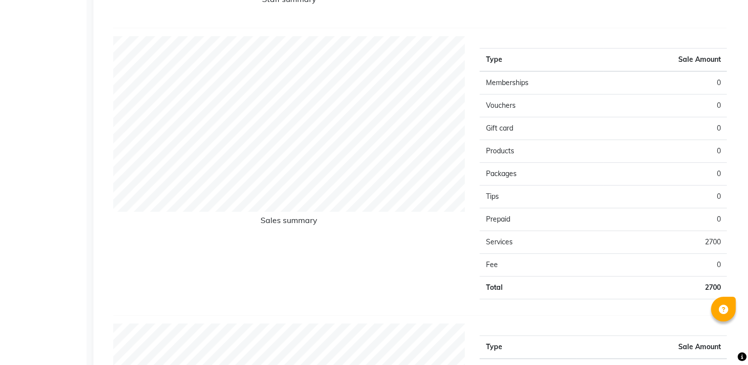
scroll to position [506, 0]
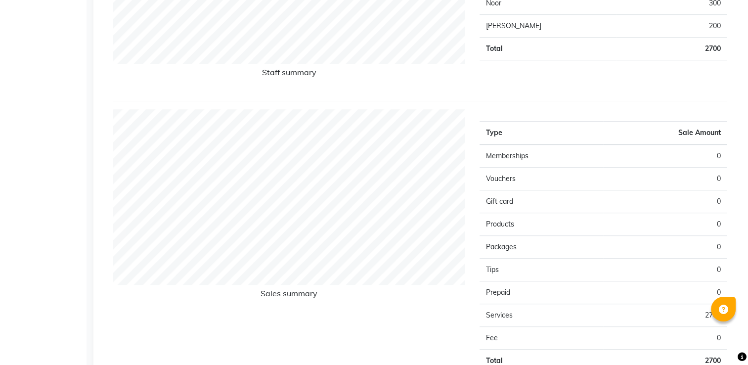
click at [722, 193] on td "0" at bounding box center [665, 201] width 124 height 23
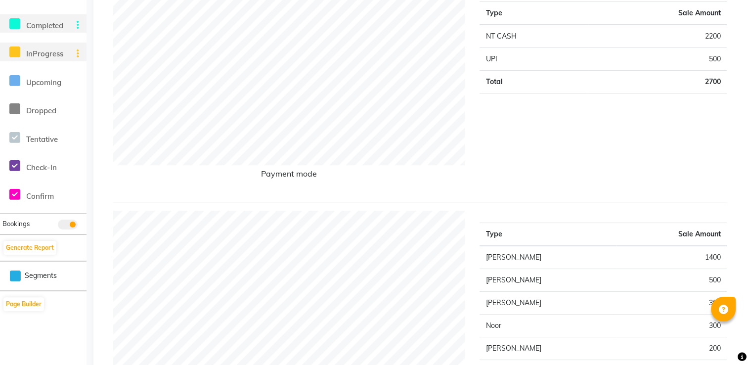
scroll to position [0, 0]
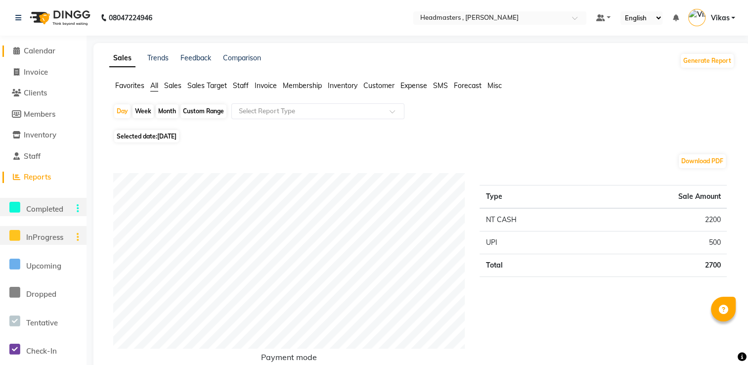
click at [37, 49] on span "Calendar" at bounding box center [40, 50] width 32 height 9
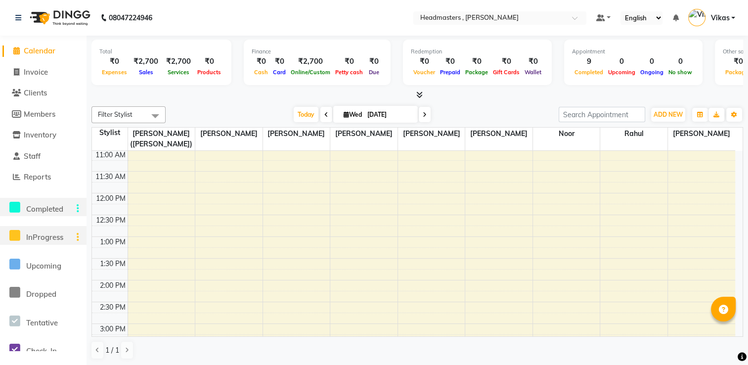
click at [50, 46] on span "Calendar" at bounding box center [40, 50] width 32 height 9
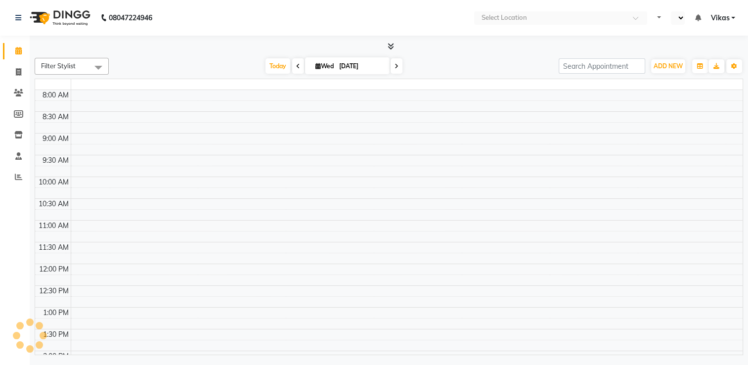
select select "en"
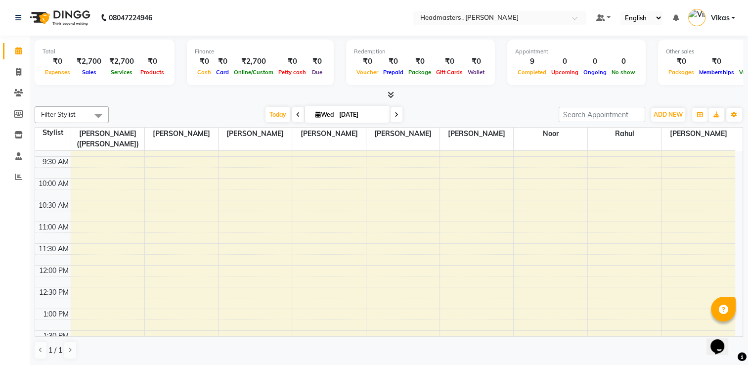
scroll to position [79, 0]
click at [17, 73] on icon at bounding box center [18, 71] width 5 height 7
select select "service"
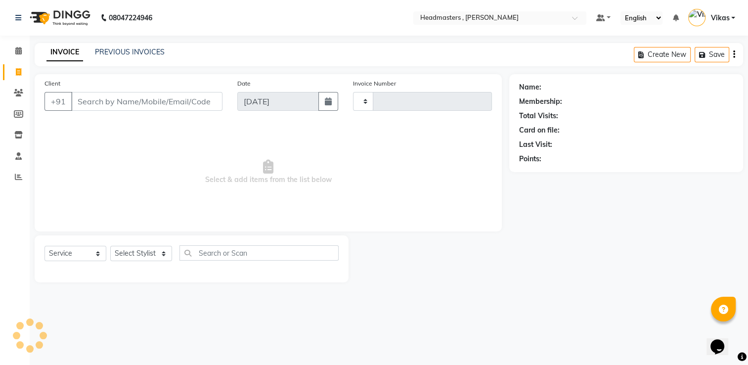
type input "1190"
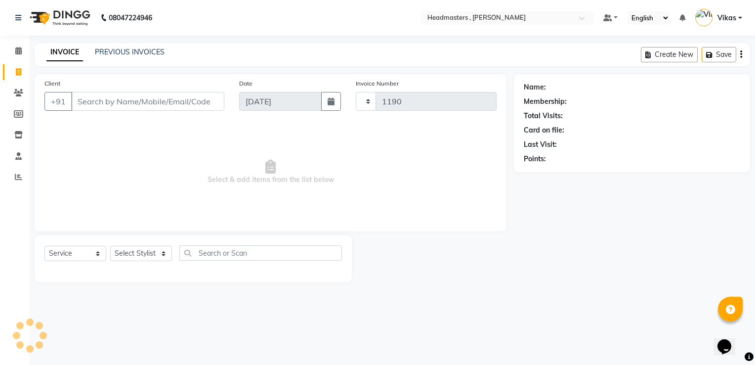
select select "8566"
click at [21, 55] on span at bounding box center [18, 50] width 17 height 11
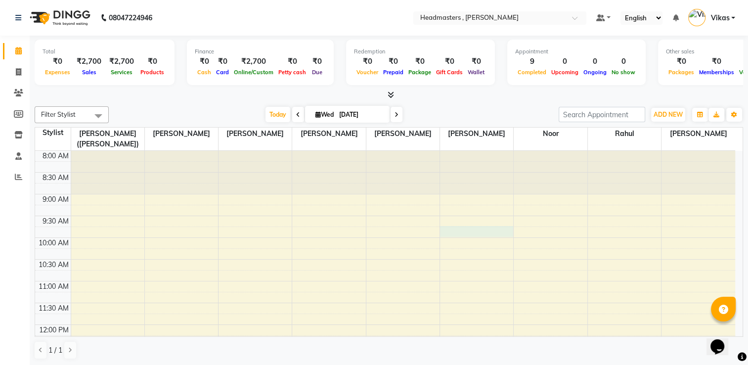
click at [19, 133] on icon at bounding box center [18, 134] width 8 height 7
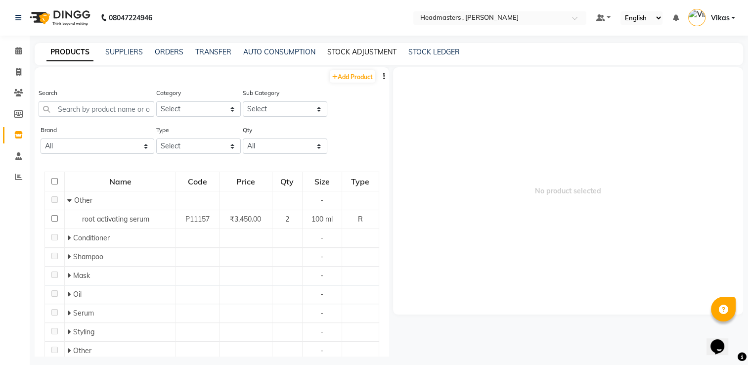
click at [366, 53] on link "STOCK ADJUSTMENT" at bounding box center [361, 51] width 69 height 9
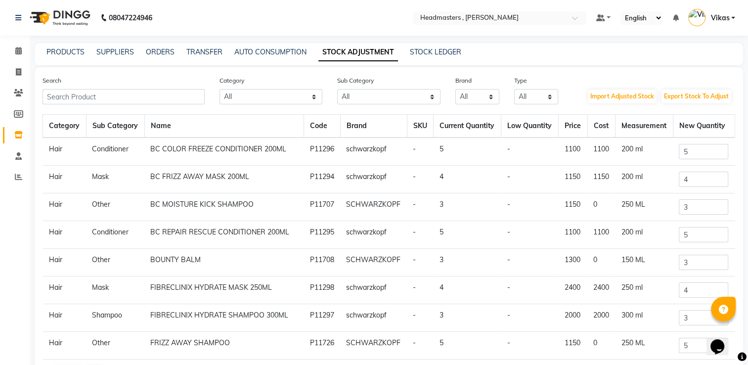
click at [413, 56] on div "STOCK LEDGER" at bounding box center [435, 52] width 51 height 10
click at [279, 52] on link "AUTO CONSUMPTION" at bounding box center [270, 51] width 72 height 9
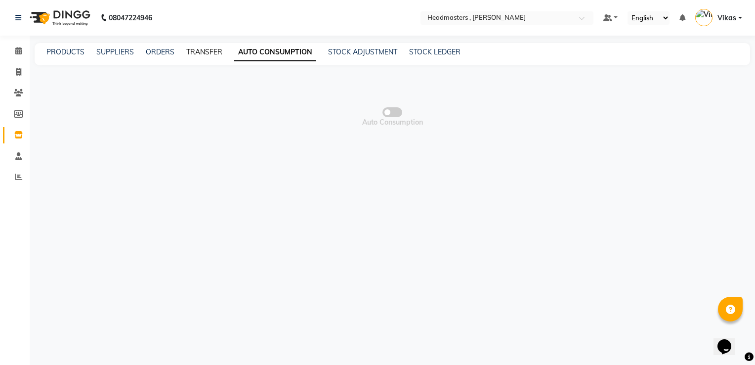
click at [202, 50] on link "TRANSFER" at bounding box center [204, 51] width 36 height 9
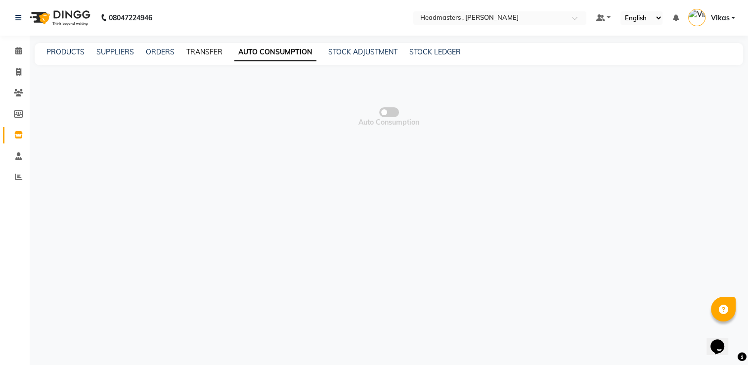
select select "sender"
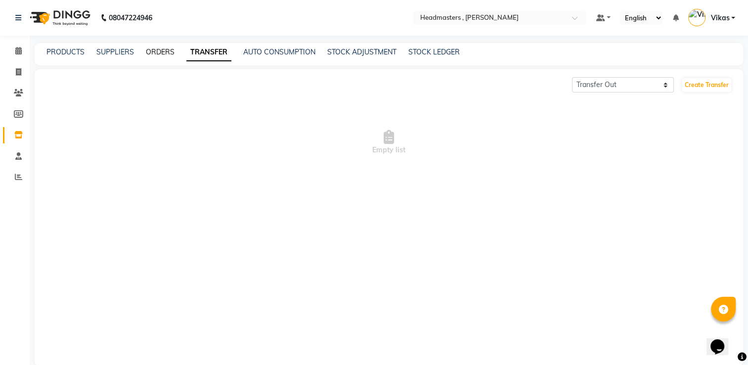
click at [165, 52] on link "ORDERS" at bounding box center [160, 51] width 29 height 9
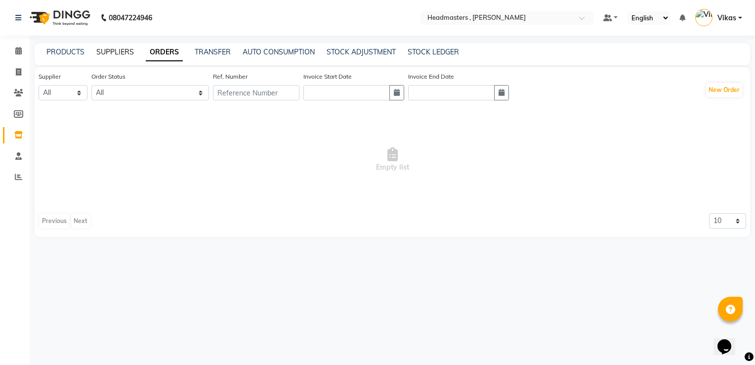
click at [124, 54] on link "SUPPLIERS" at bounding box center [115, 51] width 38 height 9
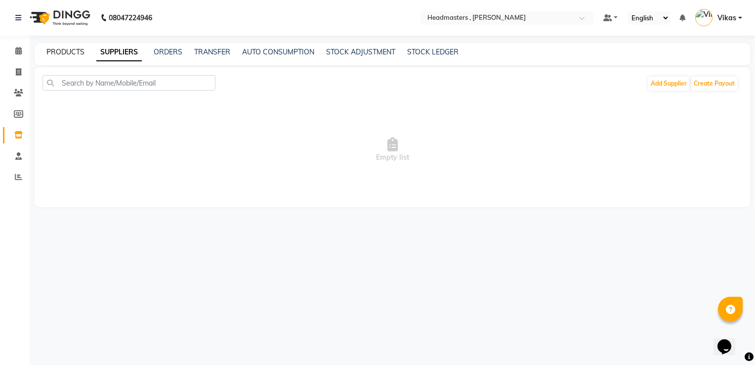
click at [61, 53] on link "PRODUCTS" at bounding box center [65, 51] width 38 height 9
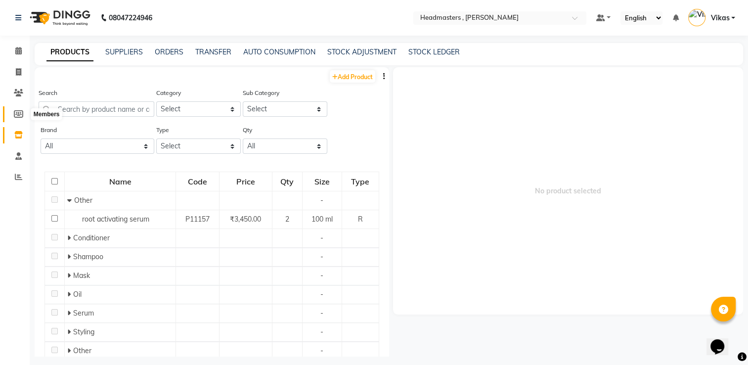
click at [12, 115] on span at bounding box center [18, 114] width 17 height 11
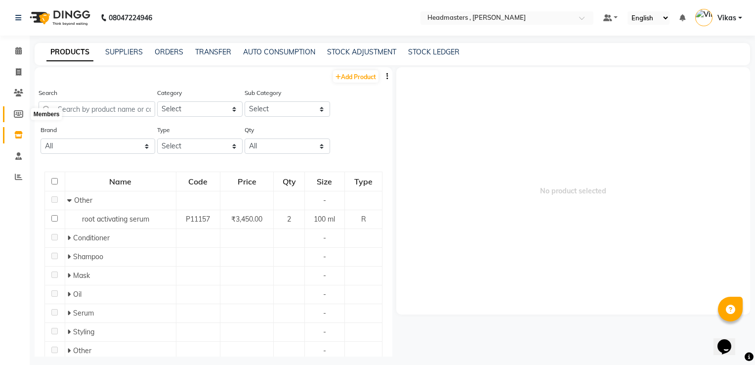
select select
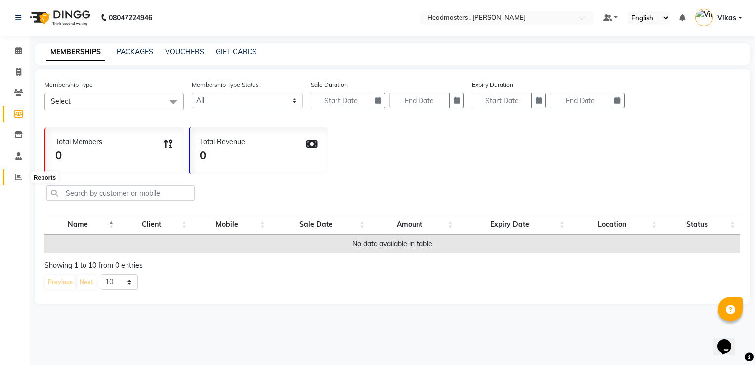
click at [19, 175] on icon at bounding box center [18, 176] width 7 height 7
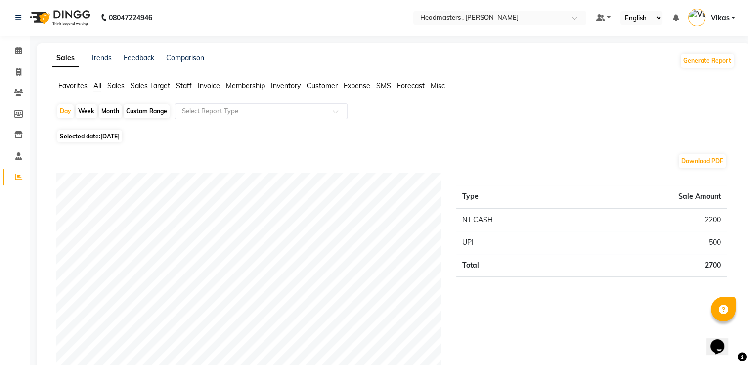
click at [117, 88] on span "Sales" at bounding box center [115, 85] width 17 height 9
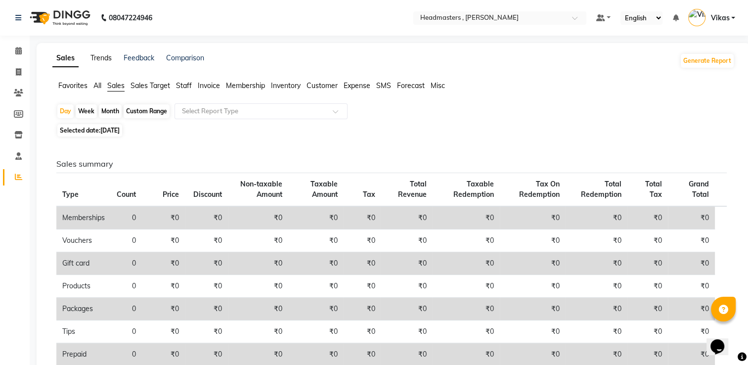
click at [94, 61] on link "Trends" at bounding box center [100, 57] width 21 height 9
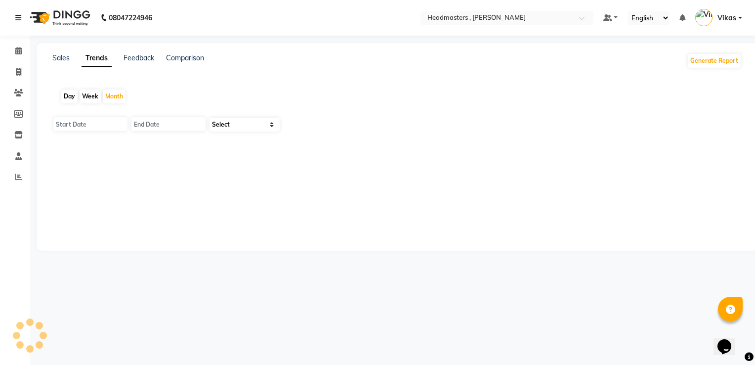
type input "01-09-2025"
type input "30-09-2025"
select select "by_client"
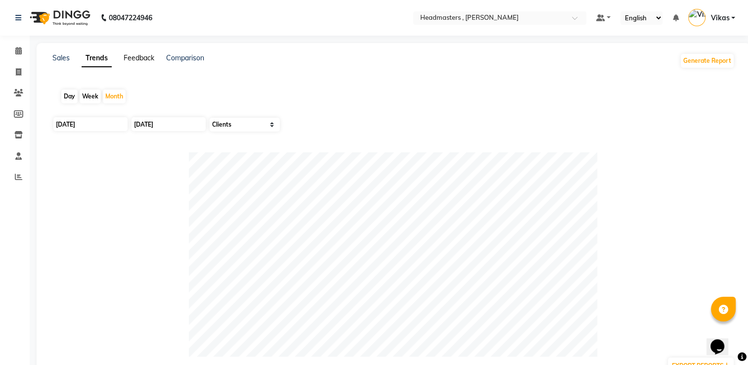
click at [146, 59] on link "Feedback" at bounding box center [139, 57] width 31 height 9
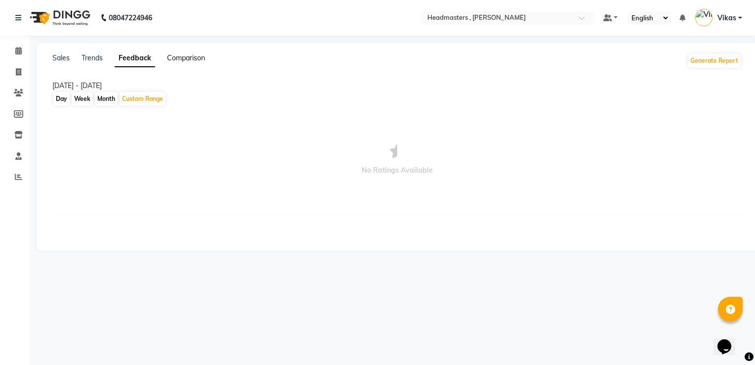
click at [190, 58] on link "Comparison" at bounding box center [186, 57] width 38 height 9
select select "single_date"
select select "single_date_dash"
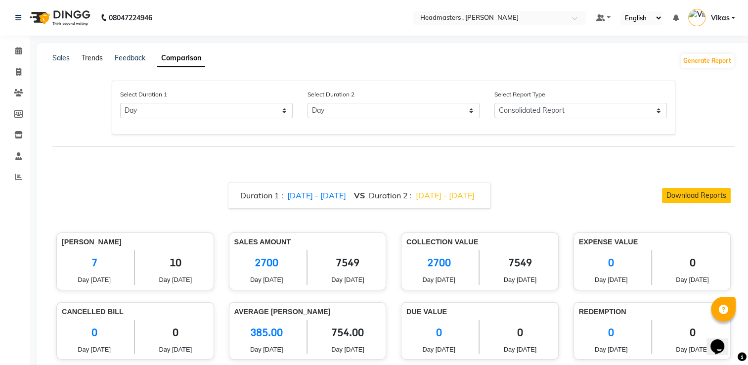
click at [94, 60] on link "Trends" at bounding box center [92, 57] width 21 height 9
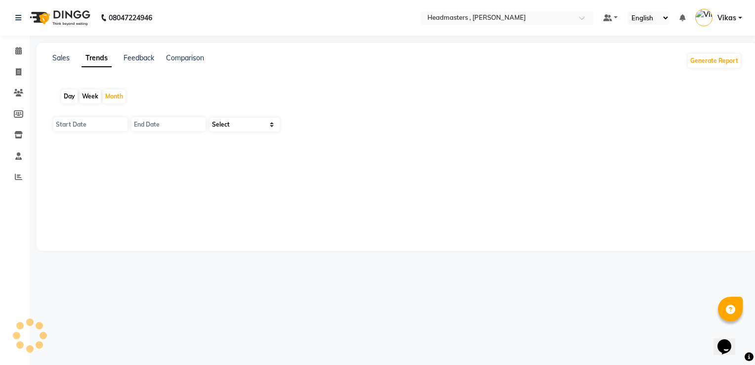
type input "01-09-2025"
type input "30-09-2025"
select select "by_client"
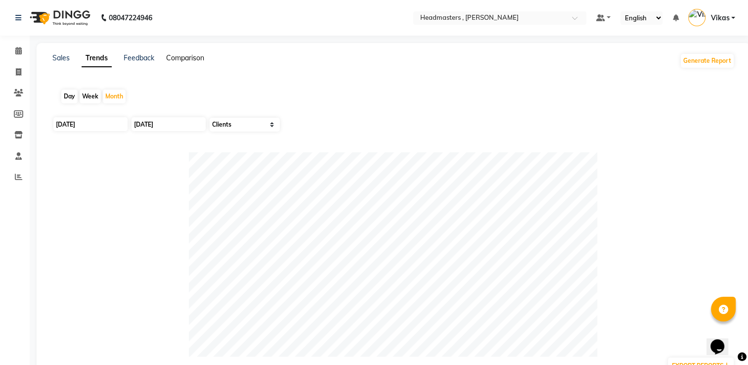
click at [185, 56] on link "Comparison" at bounding box center [185, 57] width 38 height 9
select select "single_date"
select select "single_date_dash"
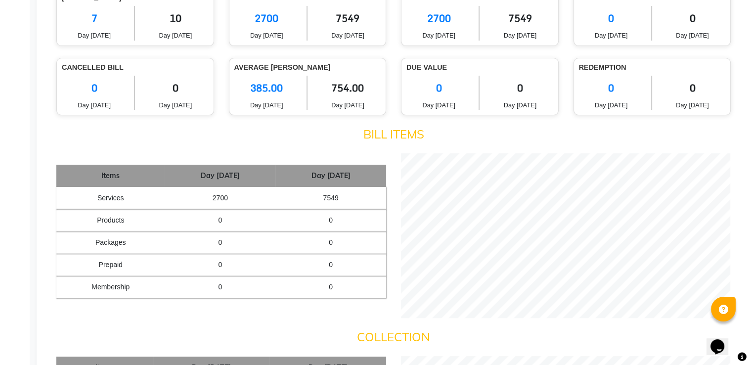
scroll to position [212, 0]
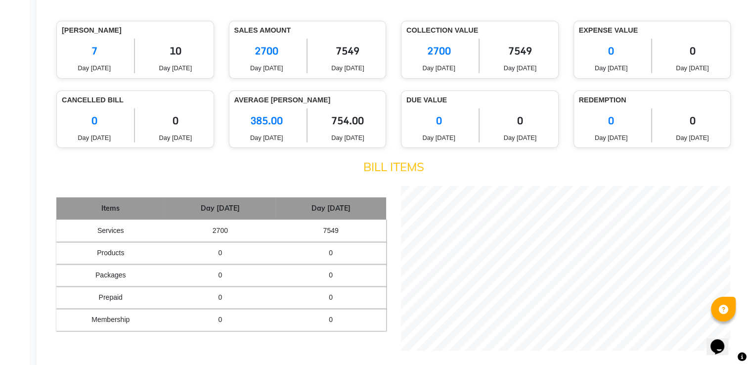
click at [533, 167] on h4 "Bill Items" at bounding box center [393, 167] width 674 height 14
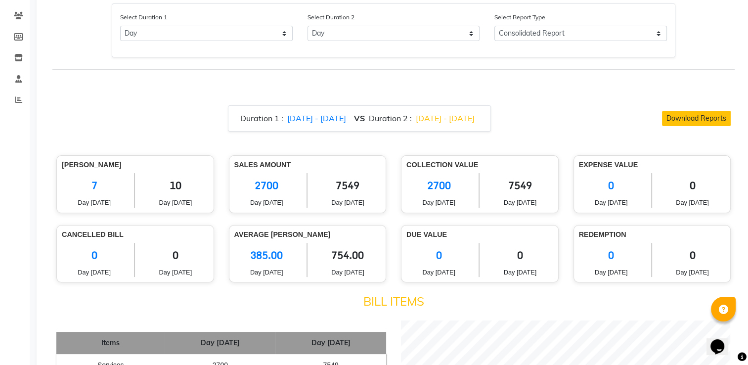
scroll to position [0, 0]
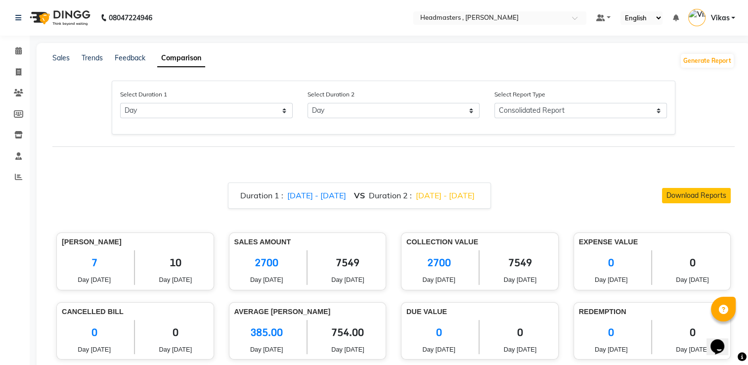
click at [377, 196] on h6 "Duration 1 : 03/09/2025 - 03/09/2025 VS Duration 2 : 02/09/2025 - 02/09/2025" at bounding box center [359, 195] width 238 height 9
click at [258, 112] on select "Select Day Month Week Custom" at bounding box center [206, 110] width 173 height 15
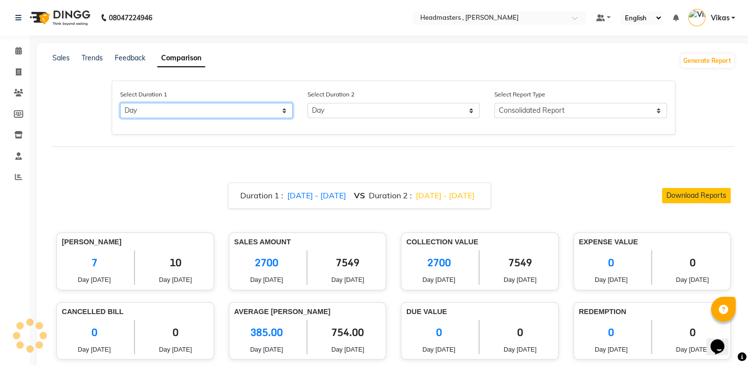
select select "month"
click at [120, 103] on select "Select Day Month Week Custom" at bounding box center [206, 110] width 173 height 15
select select "9"
select select "2025"
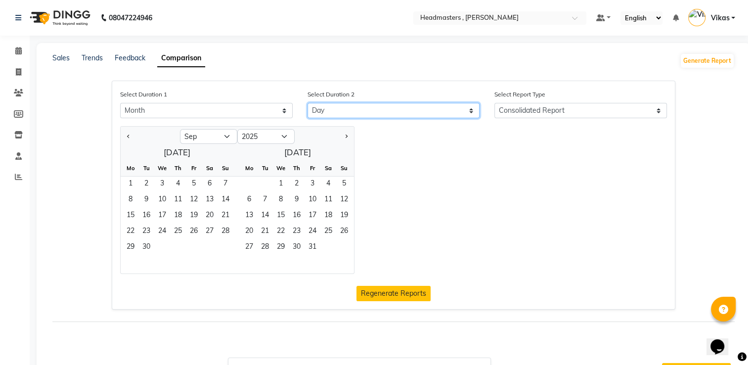
click at [356, 103] on select "Select Day Month Week Custom" at bounding box center [393, 110] width 173 height 15
select select "month_dash"
click at [307, 103] on select "Select Day Month Week Custom" at bounding box center [393, 110] width 173 height 15
select select "9"
select select "2025"
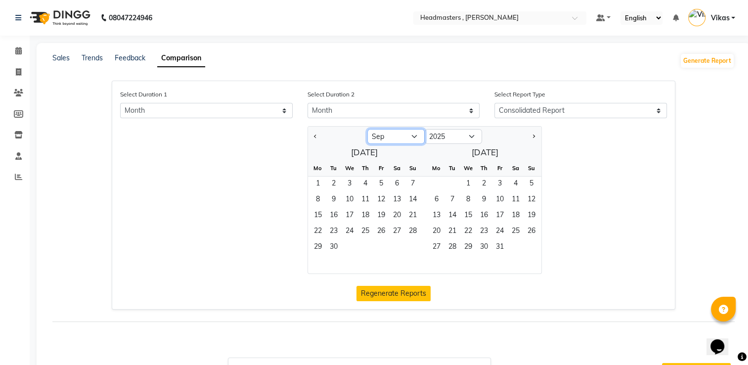
click at [395, 137] on select "Jan Feb Mar Apr May Jun [DATE] Aug Sep Oct Nov Dec" at bounding box center [395, 136] width 57 height 15
click at [237, 112] on select "Select Day Month Week Custom" at bounding box center [206, 110] width 173 height 15
select select "single_date"
click at [120, 103] on select "Select Day Month Week Custom" at bounding box center [206, 110] width 173 height 15
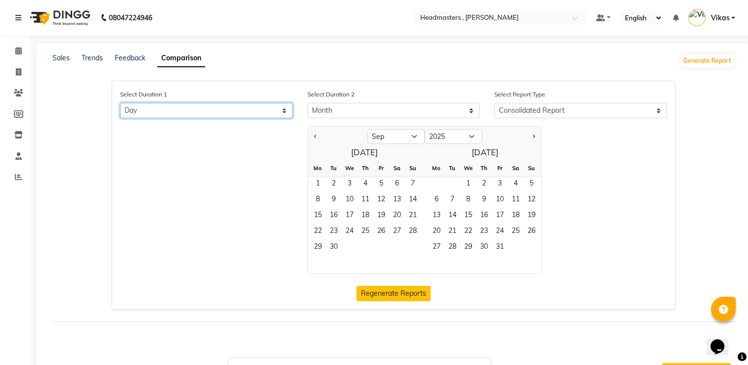
select select "9"
select select "2025"
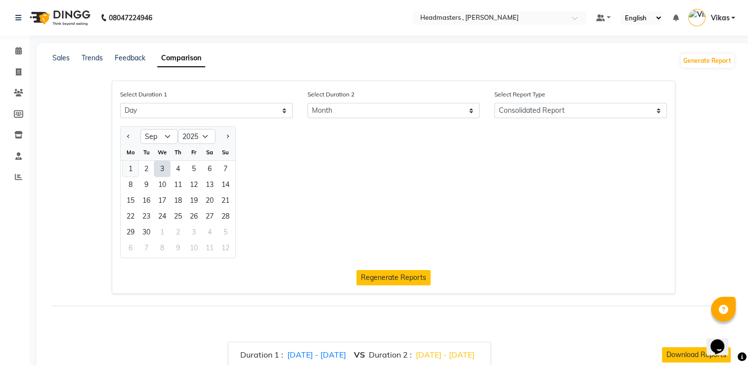
click at [135, 173] on div "1" at bounding box center [131, 169] width 16 height 16
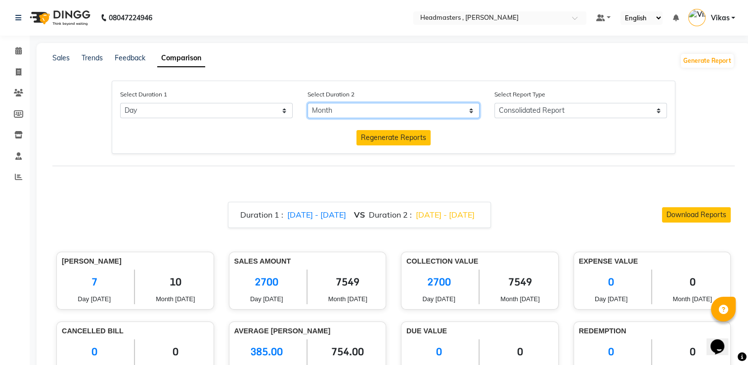
click at [350, 113] on select "Select Day Month Week Custom" at bounding box center [393, 110] width 173 height 15
select select "single_date_dash"
click at [307, 103] on select "Select Day Month Week Custom" at bounding box center [393, 110] width 173 height 15
select select "9"
select select "2025"
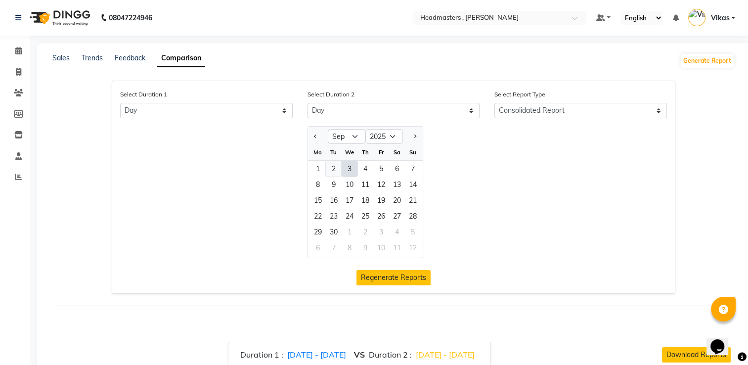
click at [334, 169] on div "2" at bounding box center [334, 169] width 16 height 16
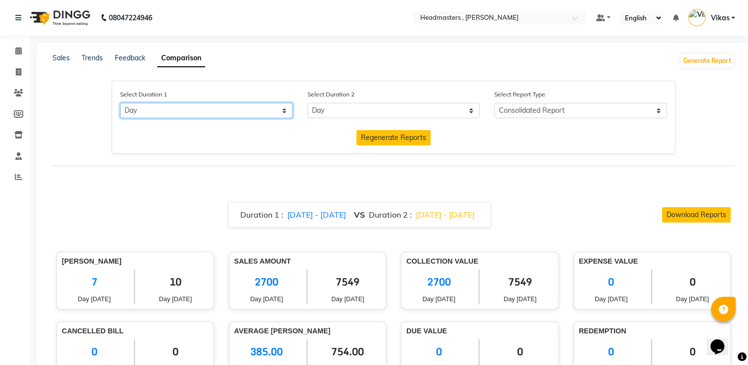
click at [269, 109] on select "Select Day Month Week Custom" at bounding box center [206, 110] width 173 height 15
click at [120, 103] on select "Select Day Month Week Custom" at bounding box center [206, 110] width 173 height 15
click at [256, 107] on select "Select Day Month Week Custom" at bounding box center [206, 110] width 173 height 15
select select "month"
click at [120, 103] on select "Select Day Month Week Custom" at bounding box center [206, 110] width 173 height 15
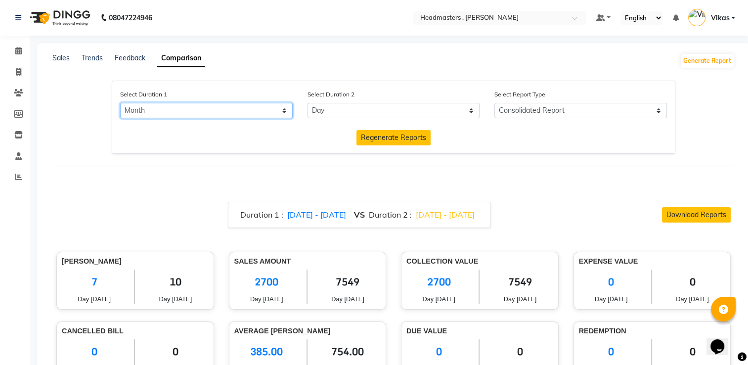
select select "9"
select select "2025"
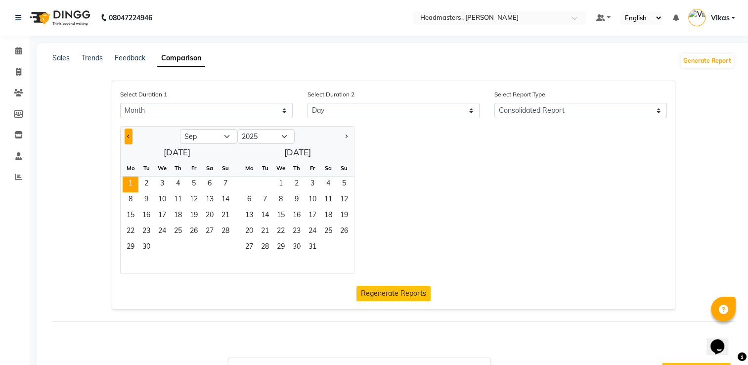
click at [130, 136] on span "Previous month" at bounding box center [128, 135] width 3 height 3
select select "7"
click at [152, 186] on span "1" at bounding box center [146, 184] width 16 height 16
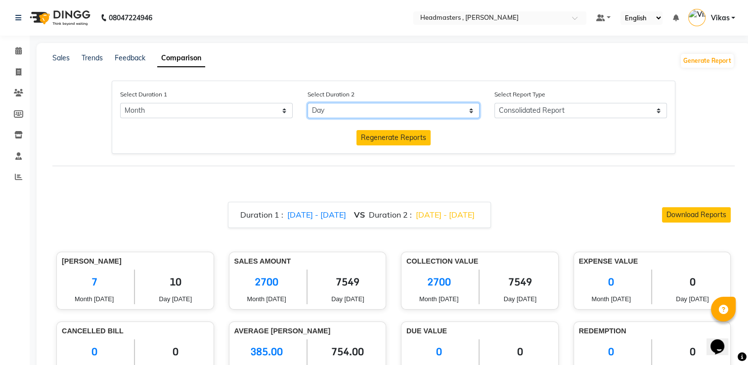
click at [342, 114] on select "Select Day Month Week Custom" at bounding box center [393, 110] width 173 height 15
select select "month_dash"
click at [307, 103] on select "Select Day Month Week Custom" at bounding box center [393, 110] width 173 height 15
select select "9"
select select "2025"
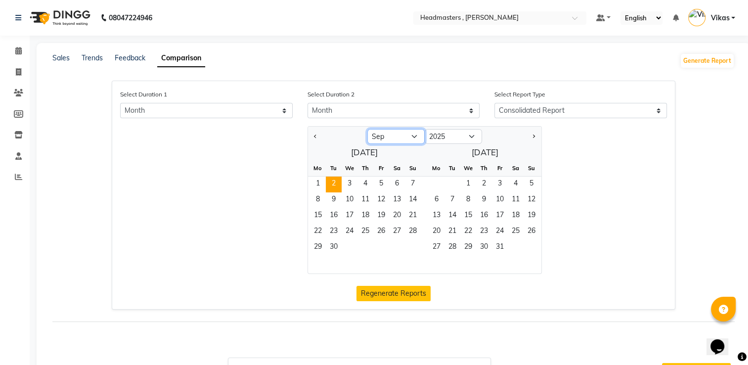
click at [406, 140] on select "Jan Feb Mar Apr May Jun [DATE] Aug Sep Oct Nov Dec" at bounding box center [395, 136] width 57 height 15
select select "8"
click at [367, 130] on select "Jan Feb Mar Apr May Jun [DATE] Aug Sep Oct Nov Dec" at bounding box center [395, 136] width 57 height 15
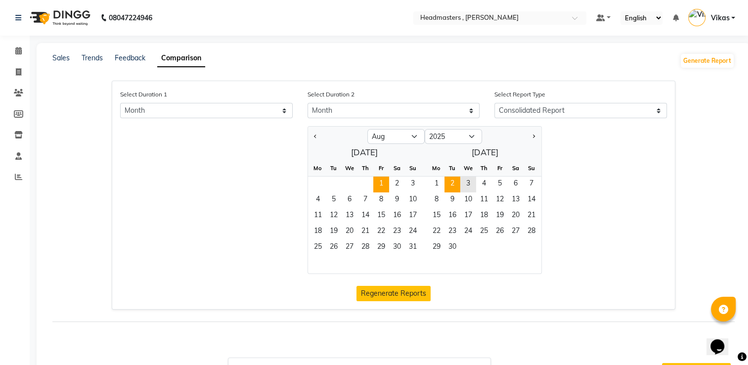
click at [381, 183] on span "1" at bounding box center [381, 184] width 16 height 16
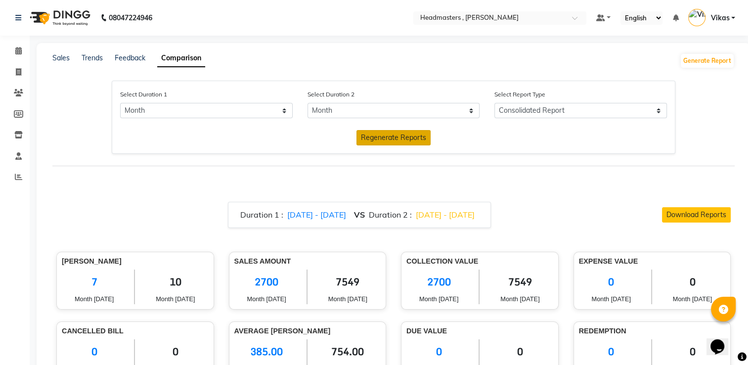
click at [382, 138] on span "Regenerate Reports" at bounding box center [393, 137] width 65 height 9
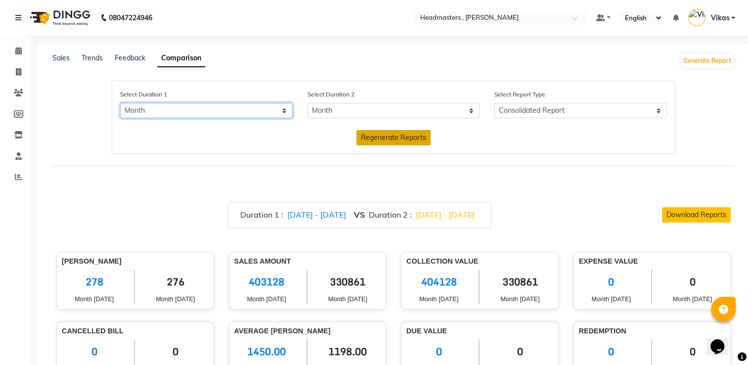
click at [252, 112] on select "Select Day Month Week Custom" at bounding box center [206, 110] width 173 height 15
click at [120, 103] on select "Select Day Month Week Custom" at bounding box center [206, 110] width 173 height 15
click at [376, 133] on span "Regenerate Reports" at bounding box center [393, 137] width 65 height 9
click at [255, 110] on select "Select Day Month Week Custom" at bounding box center [206, 110] width 173 height 15
click at [287, 211] on span "01/07/2025 - 31/07/2025" at bounding box center [316, 215] width 59 height 10
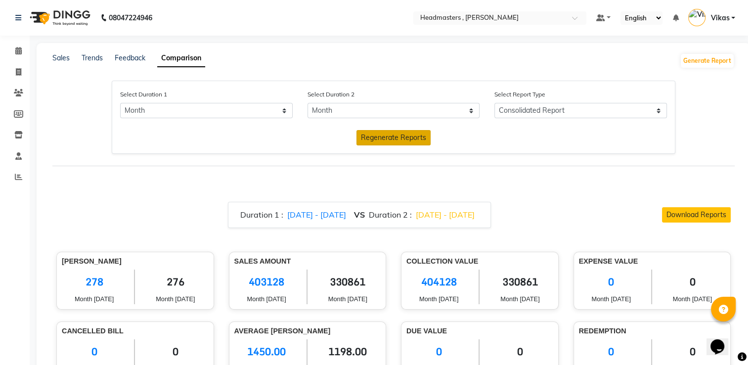
select select "9"
select select "2025"
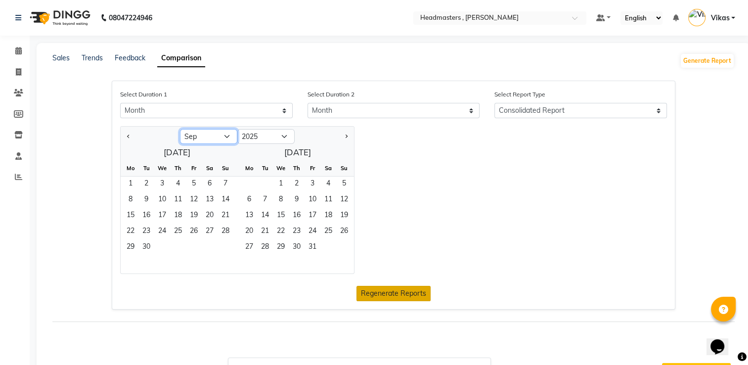
click at [201, 133] on select "Jan Feb Mar Apr May Jun [DATE] Aug Sep Oct Nov Dec" at bounding box center [208, 136] width 57 height 15
select select "1"
click at [180, 130] on select "Jan Feb Mar Apr May Jun [DATE] Aug Sep Oct Nov Dec" at bounding box center [208, 136] width 57 height 15
click at [161, 184] on span "1" at bounding box center [162, 184] width 16 height 16
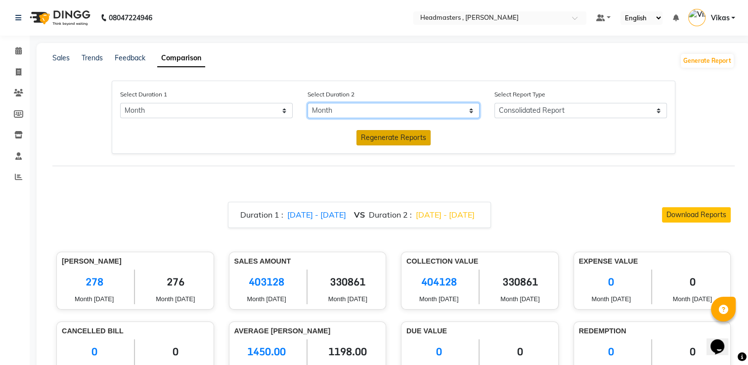
click at [369, 110] on select "Select Day Month Week Custom" at bounding box center [393, 110] width 173 height 15
click at [307, 103] on select "Select Day Month Week Custom" at bounding box center [393, 110] width 173 height 15
click at [418, 213] on span "01/08/2025 - 31/08/2025" at bounding box center [445, 215] width 59 height 10
select select "9"
select select "2025"
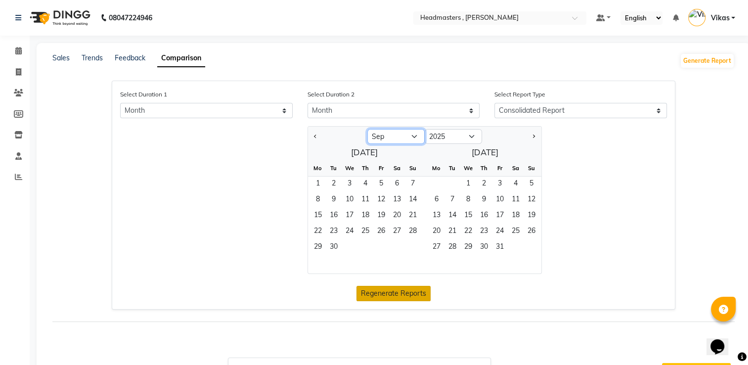
click at [411, 138] on select "Jan Feb Mar Apr May Jun [DATE] Aug Sep Oct Nov Dec" at bounding box center [395, 136] width 57 height 15
select select "2"
click at [367, 130] on select "Jan Feb Mar Apr May Jun [DATE] Aug Sep Oct Nov Dec" at bounding box center [395, 136] width 57 height 15
click at [393, 186] on span "1" at bounding box center [397, 184] width 16 height 16
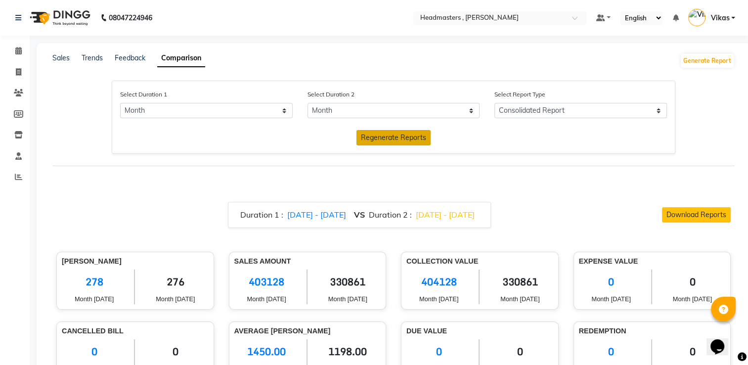
click at [405, 143] on button "Regenerate Reports" at bounding box center [393, 137] width 74 height 15
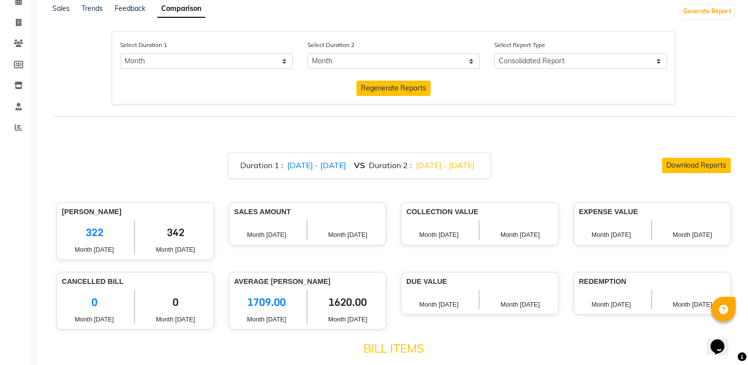
scroll to position [59, 0]
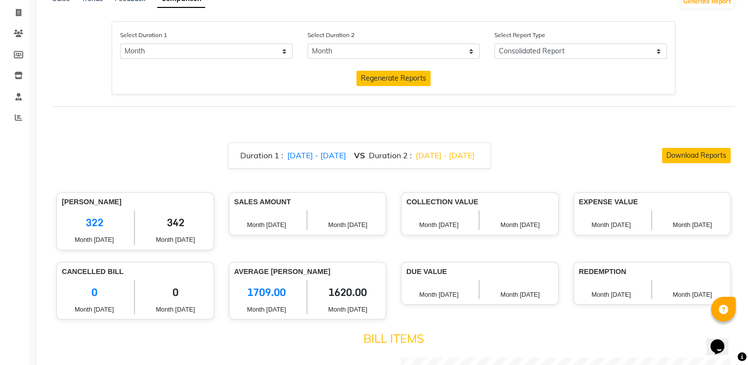
click at [315, 158] on span "01/01/2025 - 31/01/2025" at bounding box center [316, 155] width 59 height 10
select select "9"
select select "2025"
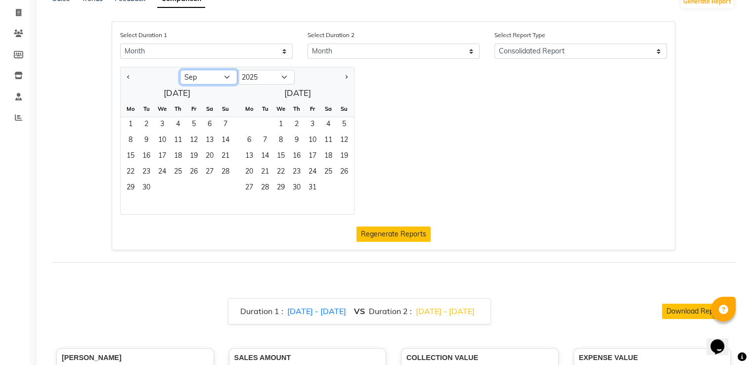
click at [224, 77] on select "Jan Feb Mar Apr May Jun [DATE] Aug Sep Oct Nov Dec" at bounding box center [208, 77] width 57 height 15
select select "4"
click at [180, 70] on select "Jan Feb Mar Apr May Jun [DATE] Aug Sep Oct Nov Dec" at bounding box center [208, 77] width 57 height 15
click at [150, 121] on span "1" at bounding box center [146, 125] width 16 height 16
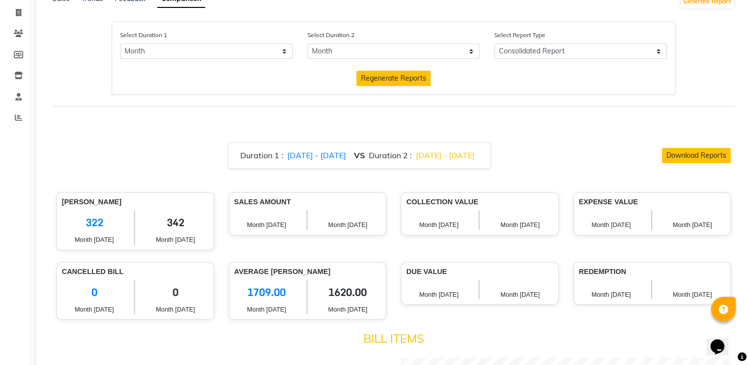
click at [441, 157] on span "01/02/2025 - 28/02/2025" at bounding box center [445, 155] width 59 height 10
select select "9"
select select "2025"
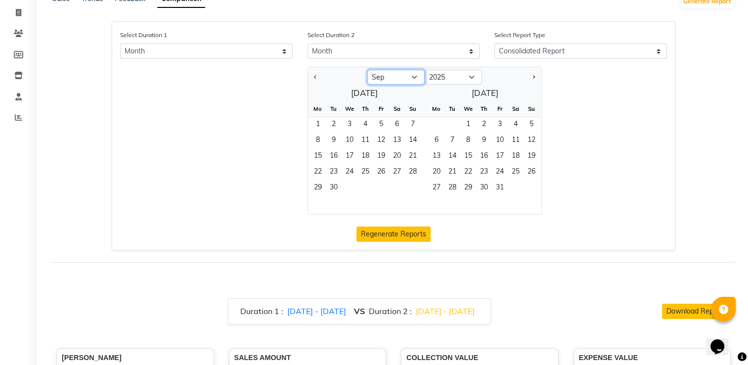
click at [419, 77] on select "Jan Feb Mar Apr May Jun [DATE] Aug Sep Oct Nov Dec" at bounding box center [395, 77] width 57 height 15
select select "5"
click at [367, 70] on select "Jan Feb Mar Apr May Jun [DATE] Aug Sep Oct Nov Dec" at bounding box center [395, 77] width 57 height 15
click at [366, 126] on span "1" at bounding box center [365, 125] width 16 height 16
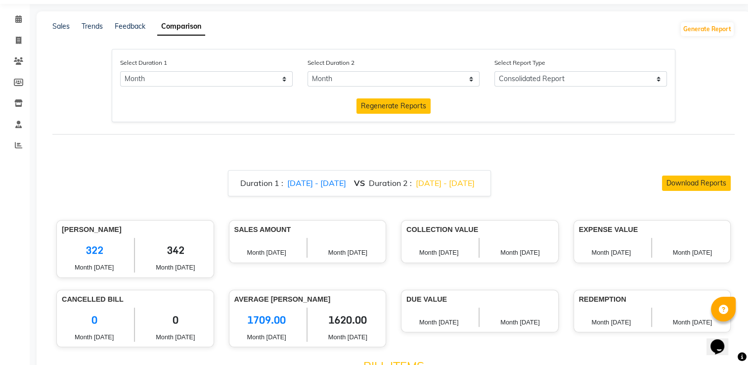
scroll to position [25, 0]
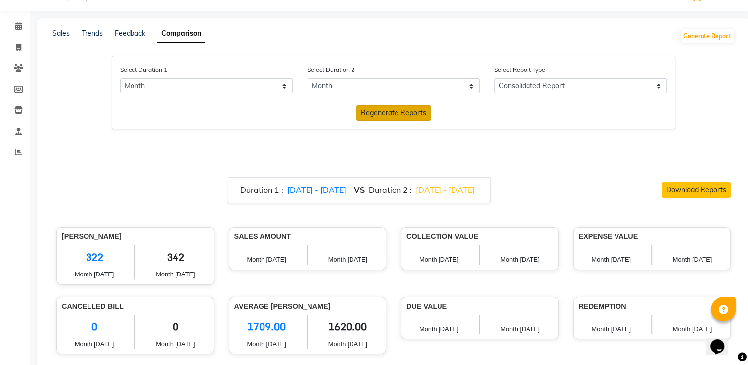
click at [405, 117] on span "Regenerate Reports" at bounding box center [393, 112] width 65 height 9
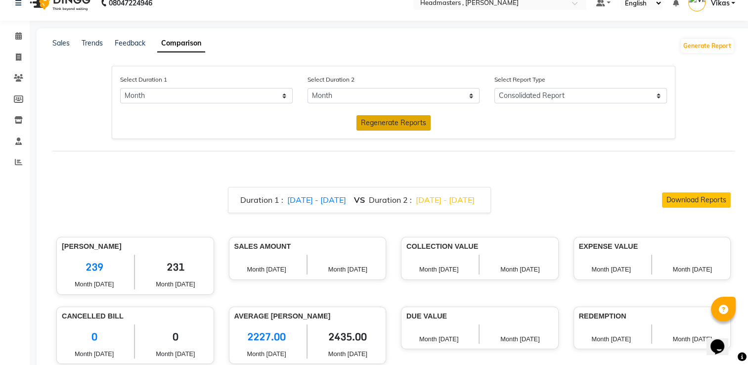
scroll to position [0, 0]
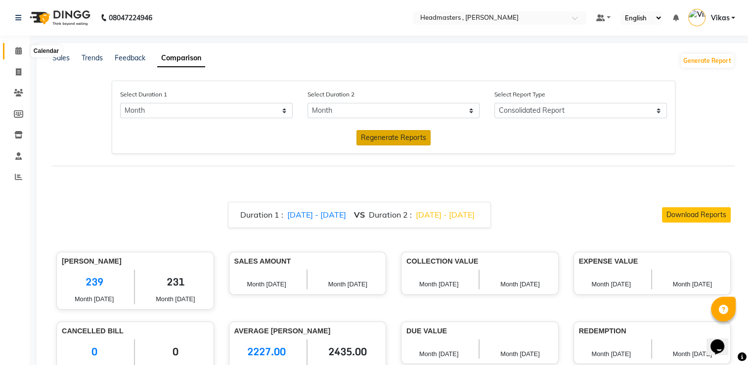
click at [19, 52] on icon at bounding box center [18, 50] width 6 height 7
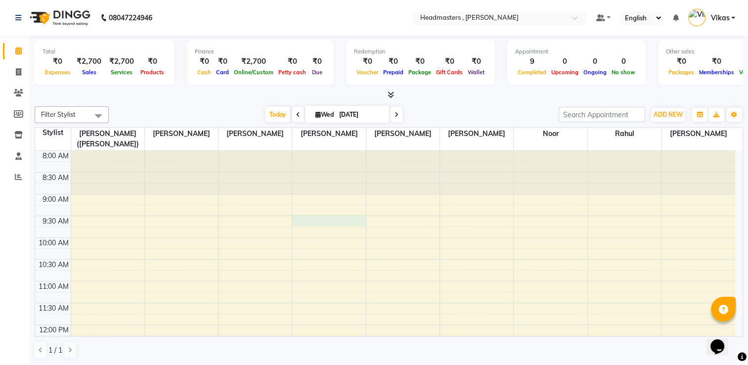
click at [20, 54] on icon at bounding box center [18, 50] width 6 height 7
click at [21, 48] on icon at bounding box center [18, 50] width 6 height 7
click at [19, 73] on icon at bounding box center [18, 71] width 5 height 7
select select "service"
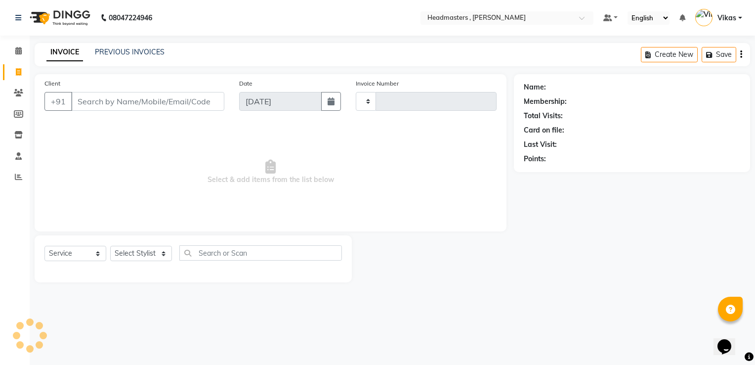
type input "1190"
select select "8566"
click at [12, 52] on span at bounding box center [18, 50] width 17 height 11
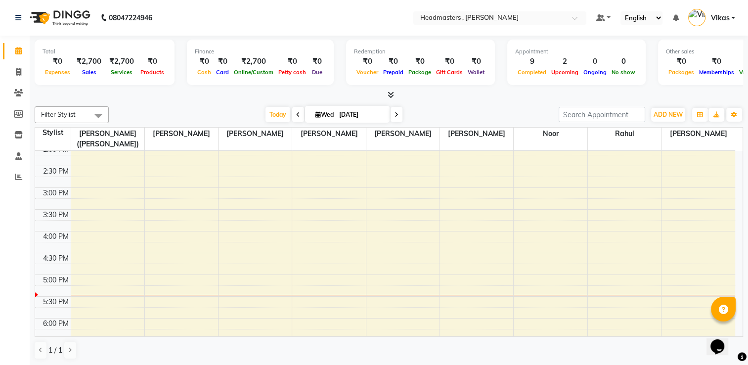
scroll to position [277, 0]
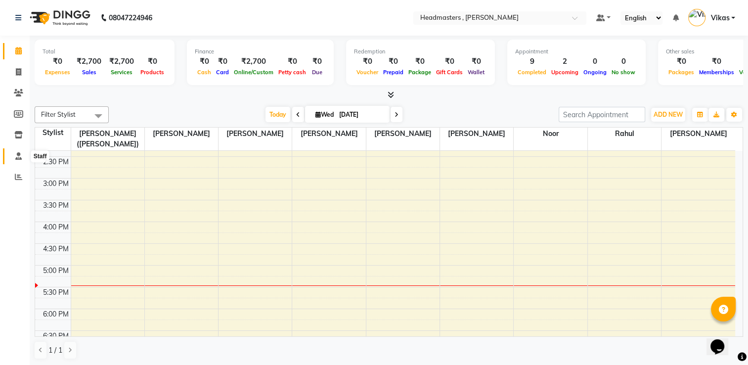
click at [20, 155] on icon at bounding box center [18, 155] width 6 height 7
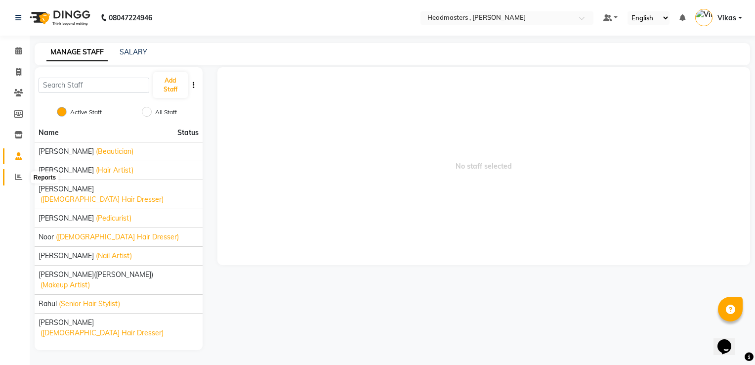
click at [15, 172] on span at bounding box center [18, 177] width 17 height 11
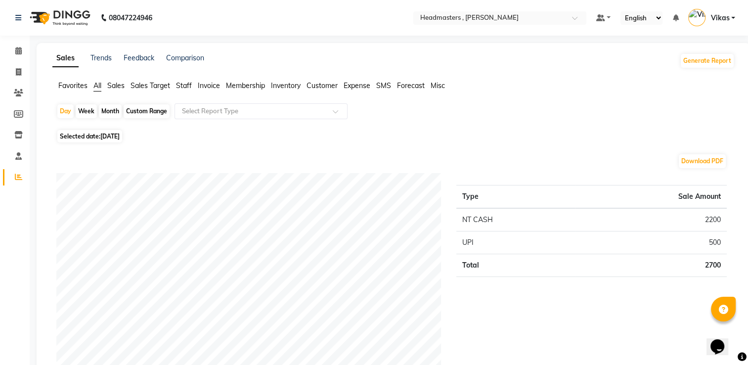
click at [239, 92] on div "Favorites All Sales Sales Target Staff Invoice Membership Inventory Customer Ex…" at bounding box center [393, 90] width 697 height 19
click at [247, 87] on span "Membership" at bounding box center [245, 85] width 39 height 9
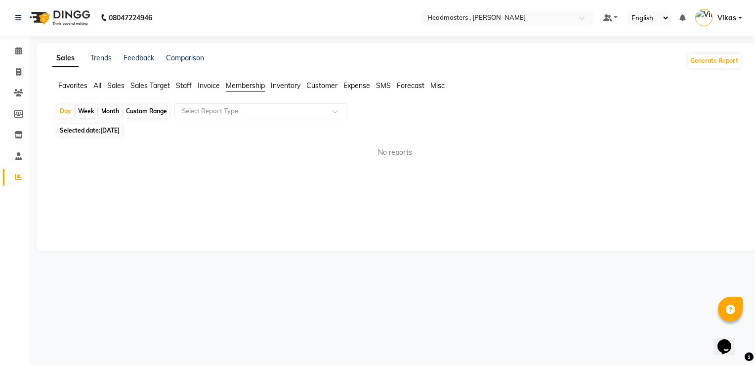
click at [189, 88] on span "Staff" at bounding box center [184, 85] width 16 height 9
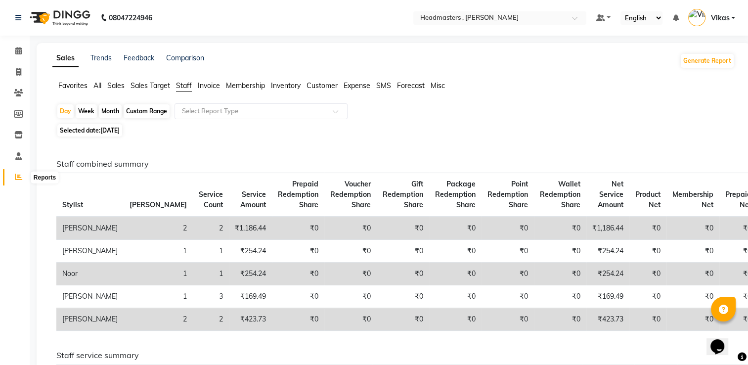
click at [17, 173] on span at bounding box center [18, 177] width 17 height 11
click at [109, 88] on span "Sales" at bounding box center [115, 85] width 17 height 9
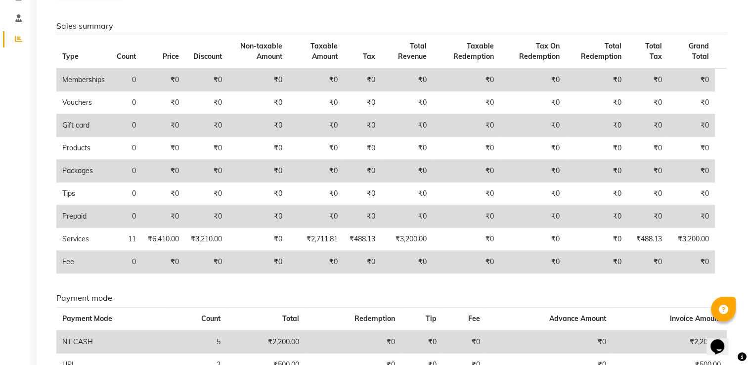
scroll to position [200, 0]
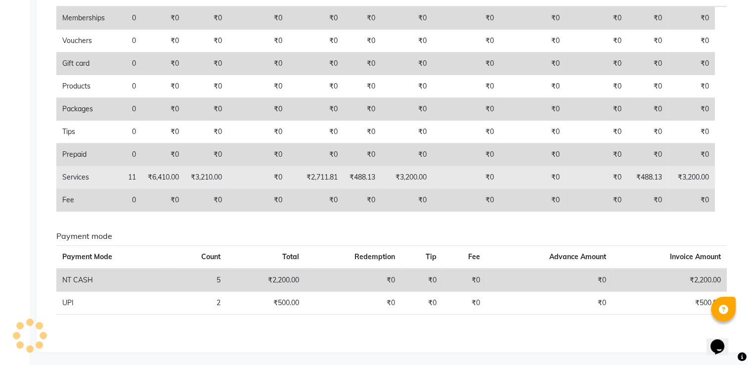
click at [88, 177] on td "Services" at bounding box center [83, 177] width 54 height 23
click at [120, 178] on td "11" at bounding box center [126, 177] width 31 height 23
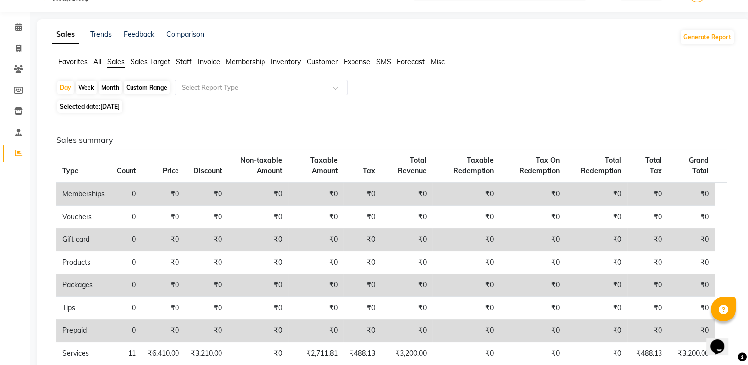
scroll to position [22, 0]
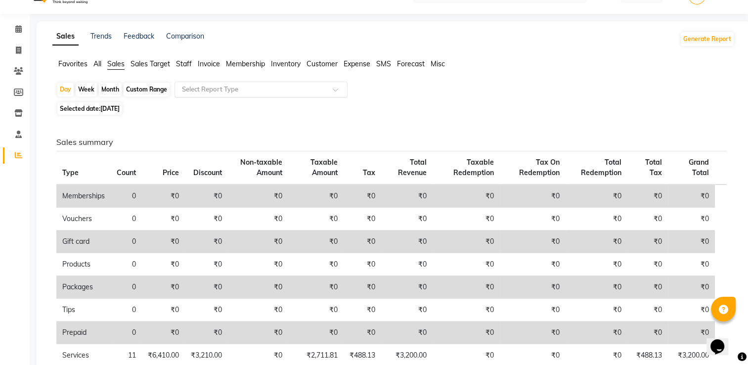
click at [254, 88] on input "text" at bounding box center [251, 90] width 142 height 10
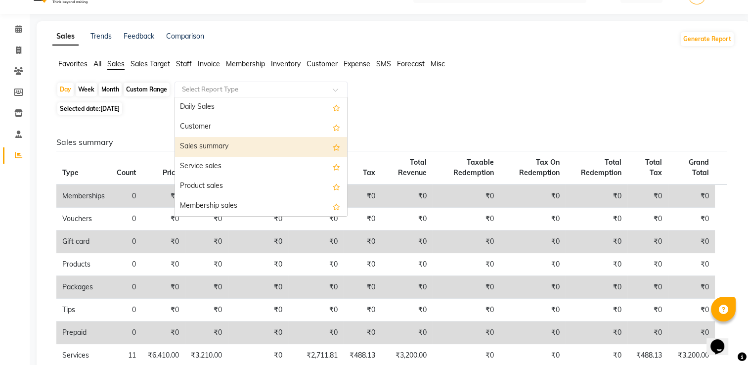
click at [227, 146] on div "Sales summary" at bounding box center [261, 147] width 172 height 20
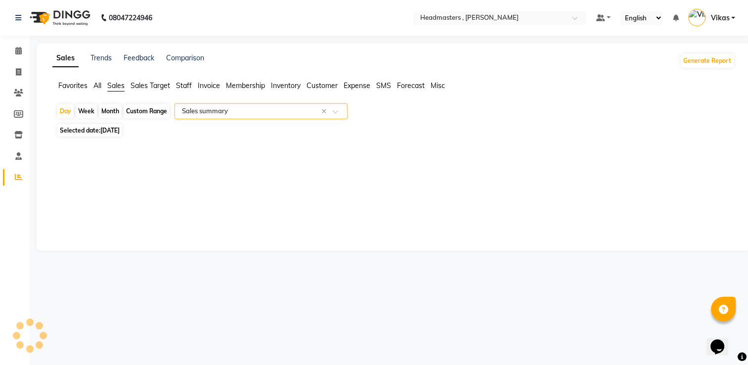
scroll to position [0, 0]
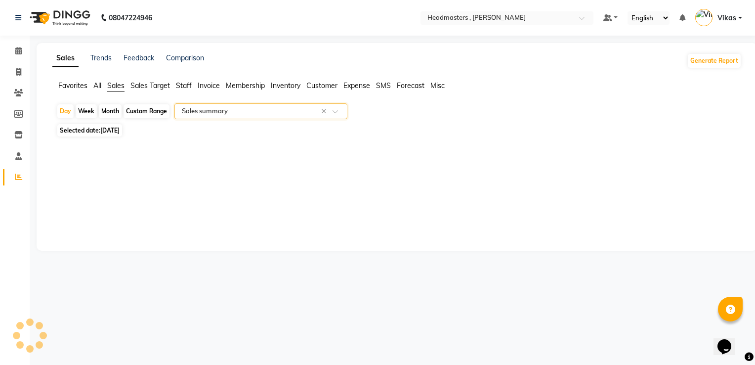
select select "full_report"
select select "csv"
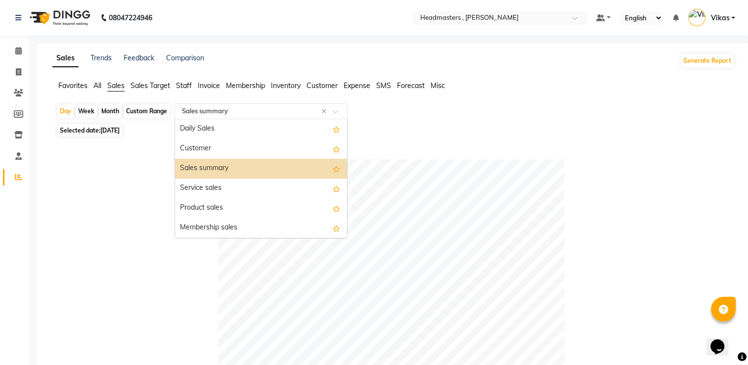
click at [273, 106] on input "text" at bounding box center [251, 111] width 142 height 10
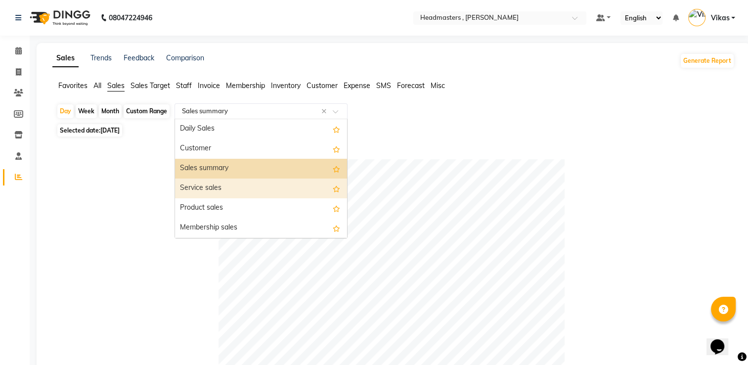
click at [229, 183] on div "Service sales" at bounding box center [261, 188] width 172 height 20
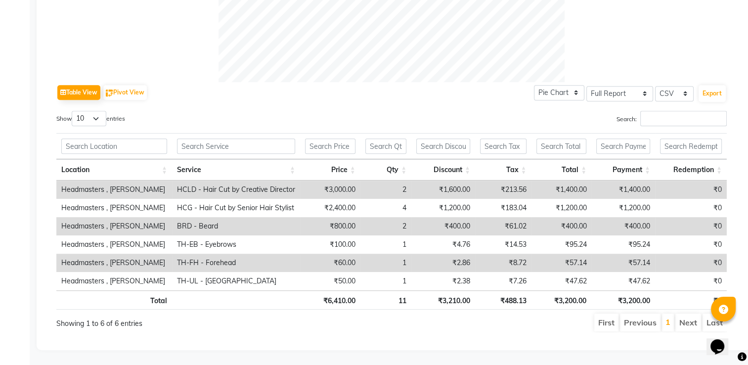
scroll to position [430, 0]
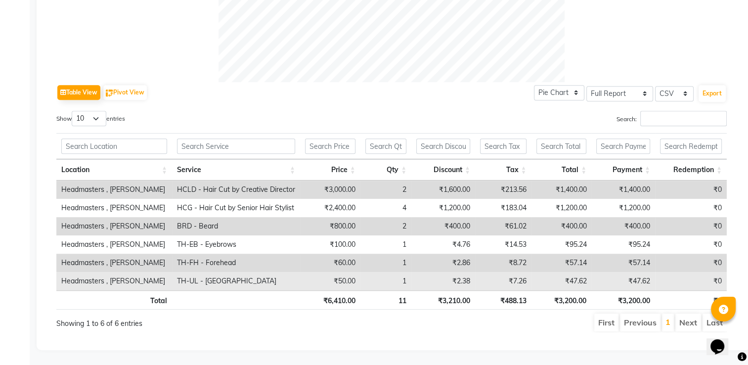
drag, startPoint x: 714, startPoint y: 323, endPoint x: 514, endPoint y: 276, distance: 205.2
click at [514, 276] on div "Show 10 25 50 100 entries Search: Location Service Price Qty Discount Tax Total…" at bounding box center [391, 221] width 670 height 221
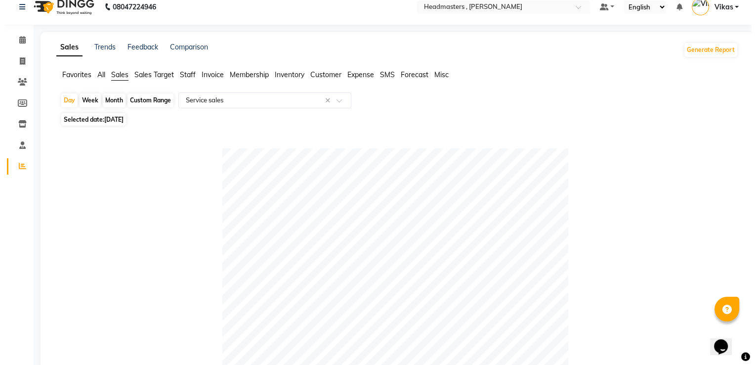
scroll to position [0, 0]
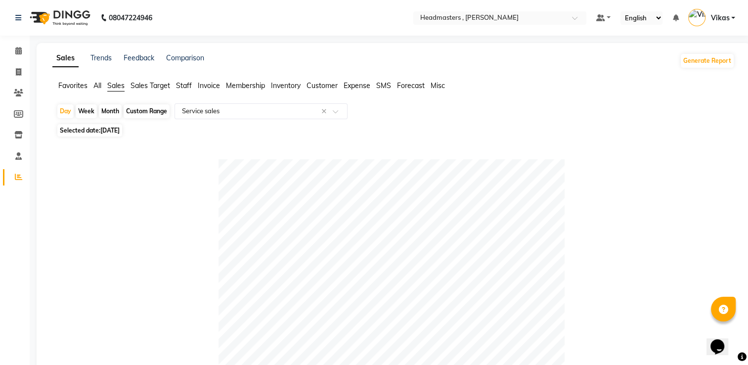
click at [729, 22] on span "Vikas" at bounding box center [719, 18] width 19 height 10
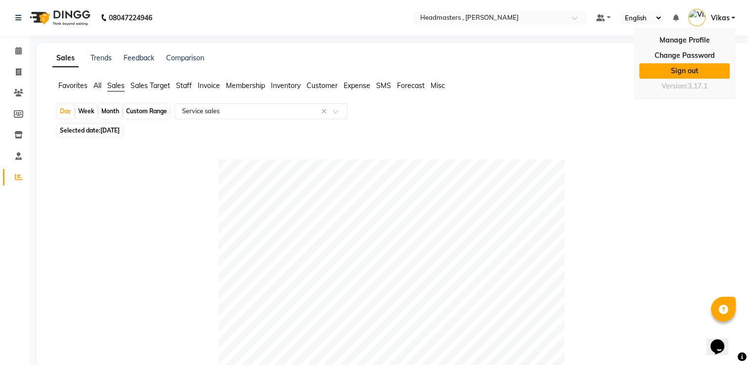
click at [688, 68] on link "Sign out" at bounding box center [684, 70] width 90 height 15
